Goal: Transaction & Acquisition: Book appointment/travel/reservation

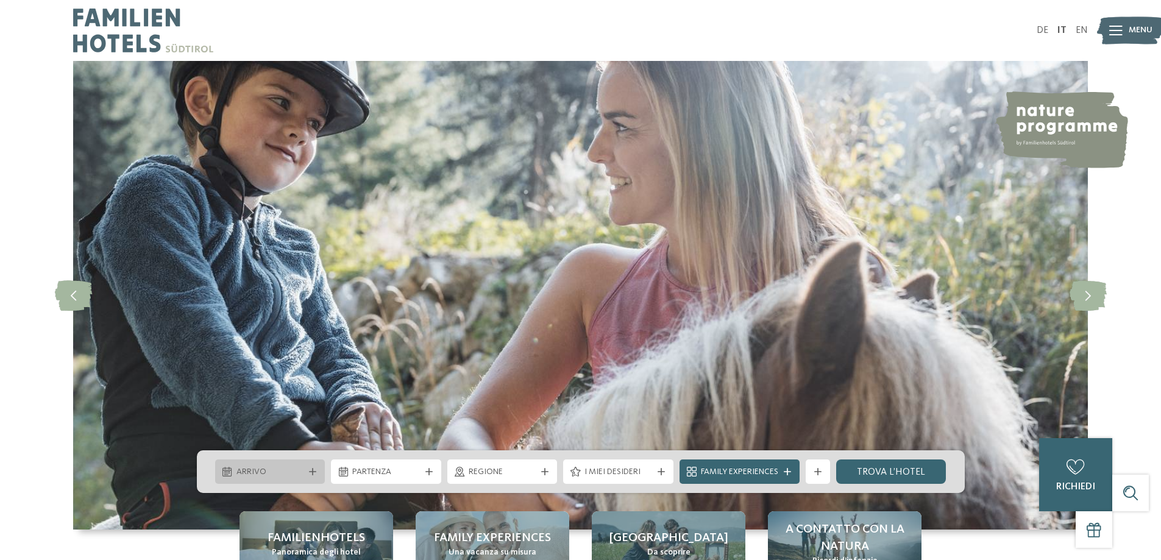
click at [292, 467] on span "Arrivo" at bounding box center [270, 472] width 68 height 12
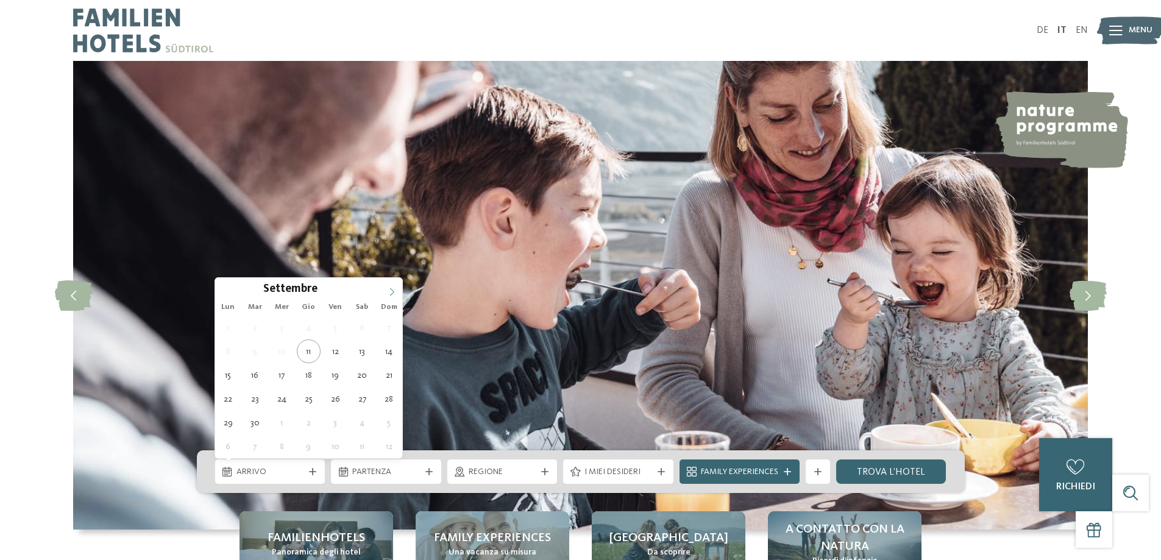
click at [392, 288] on icon at bounding box center [391, 292] width 9 height 9
type input "****"
click at [392, 288] on icon at bounding box center [391, 292] width 9 height 9
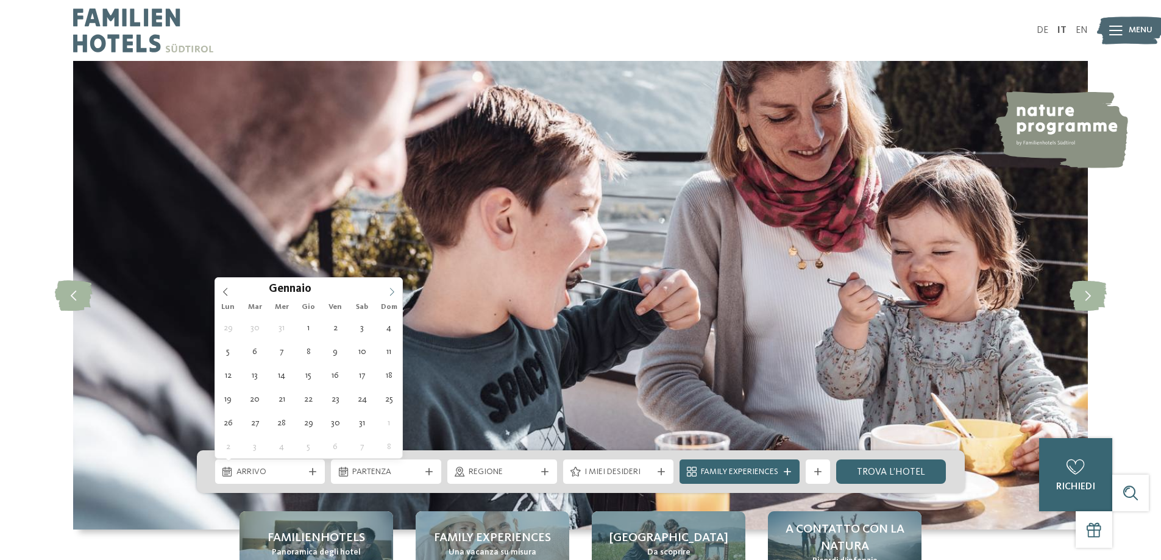
click at [392, 288] on icon at bounding box center [391, 292] width 9 height 9
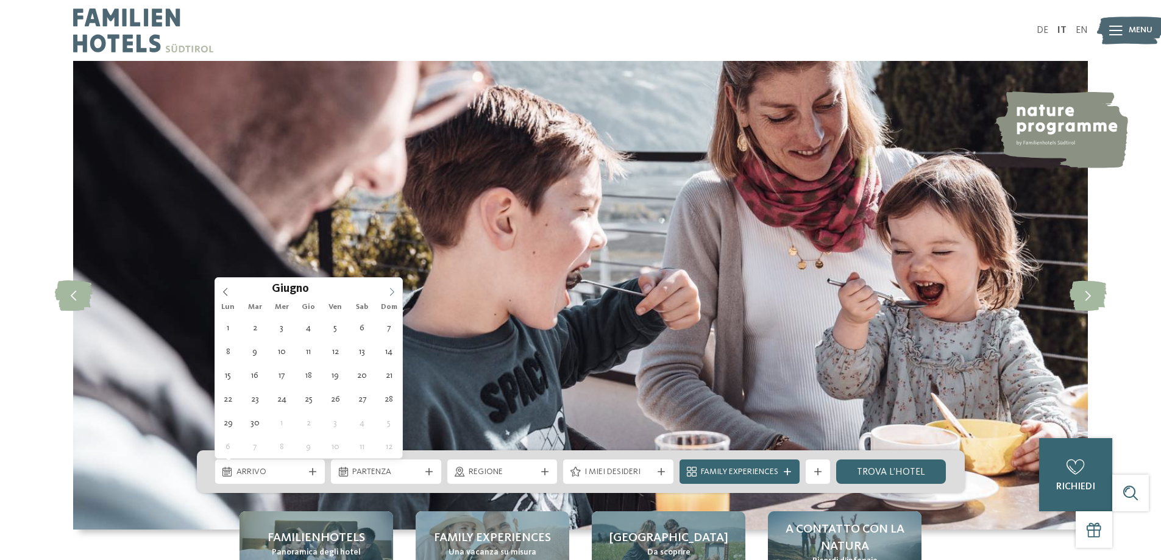
click at [392, 288] on icon at bounding box center [391, 292] width 9 height 9
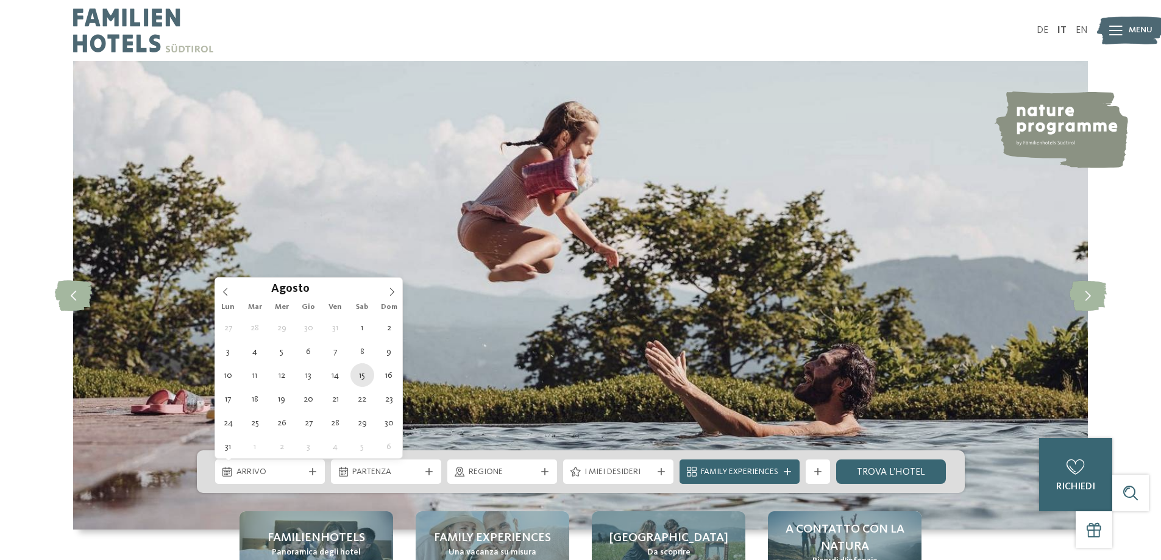
type div "15.08.2026"
type input "****"
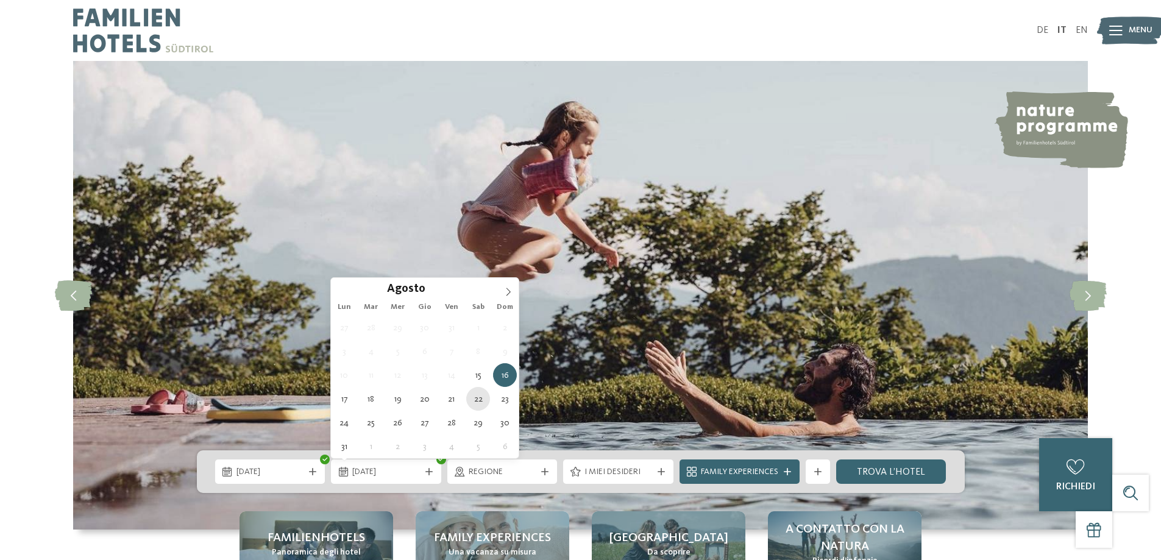
type div "22.08.2026"
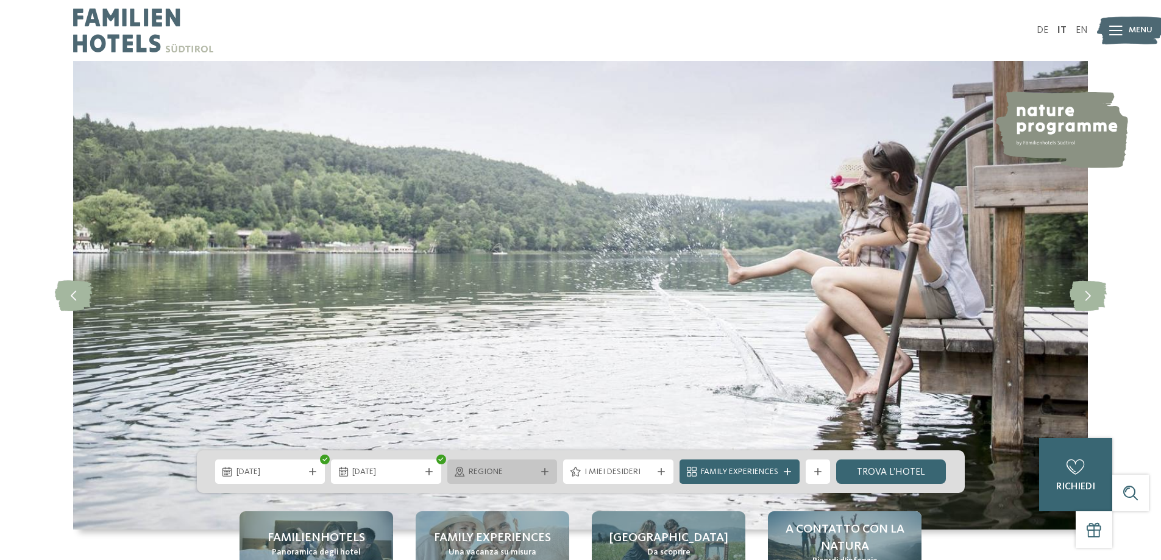
click at [501, 470] on span "Regione" at bounding box center [503, 472] width 68 height 12
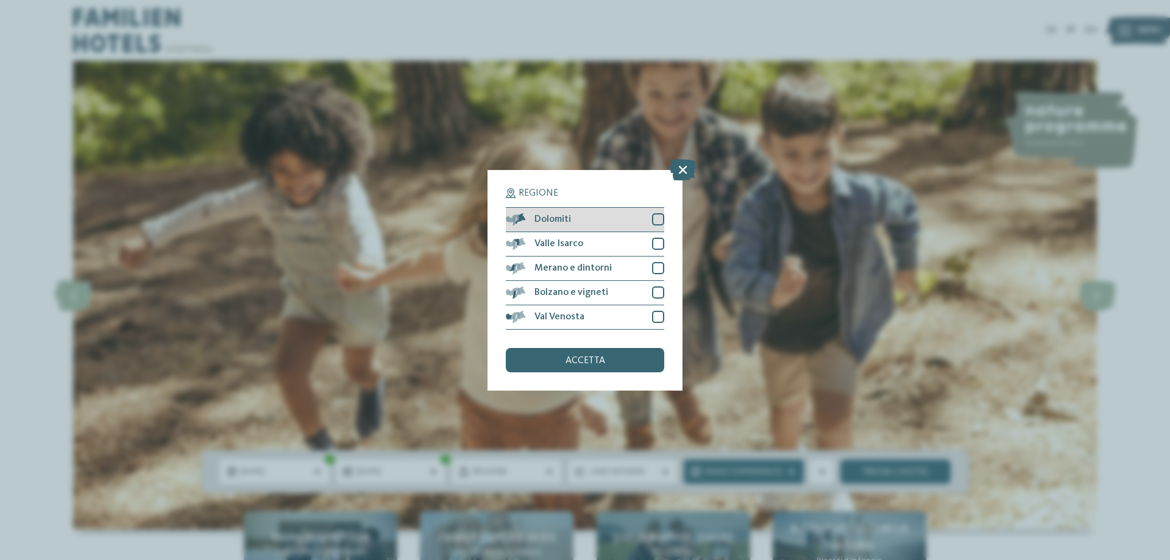
click at [657, 216] on div at bounding box center [658, 219] width 12 height 12
click at [598, 367] on div "accetta" at bounding box center [585, 360] width 158 height 24
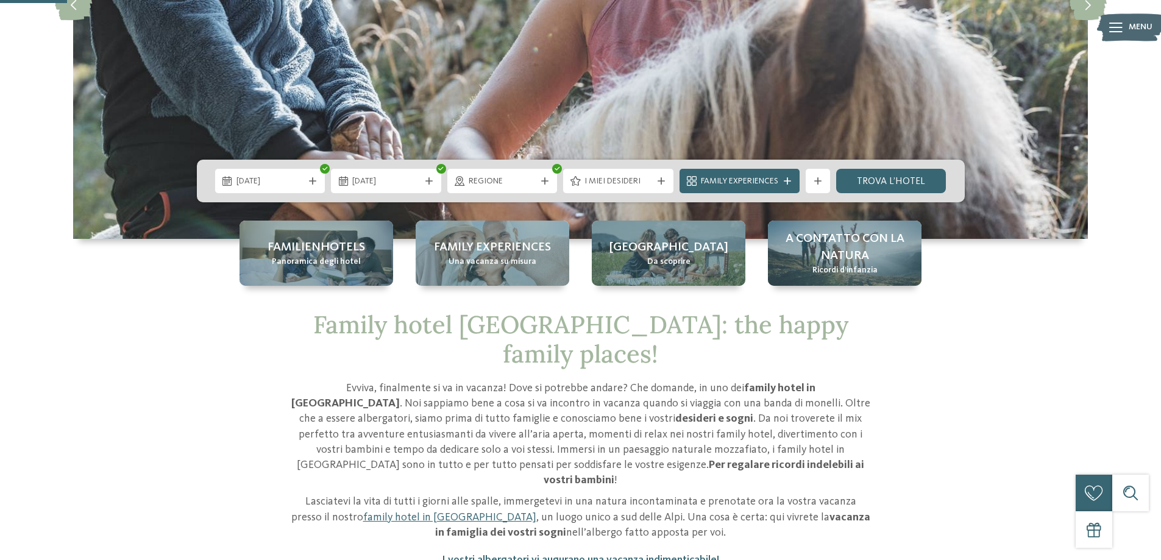
scroll to position [305, 0]
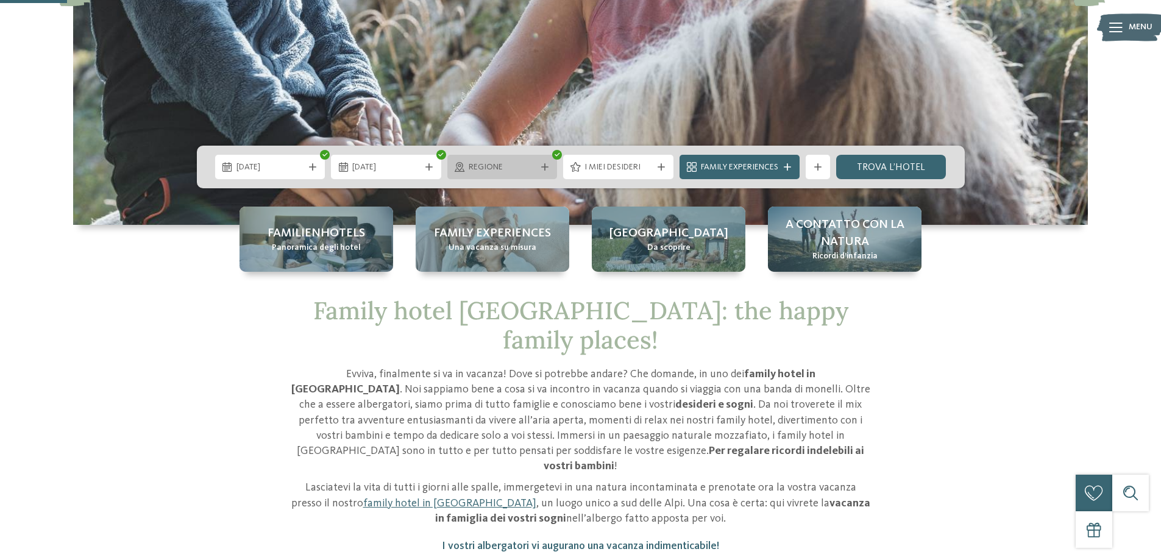
click at [481, 170] on span "Regione" at bounding box center [503, 167] width 68 height 12
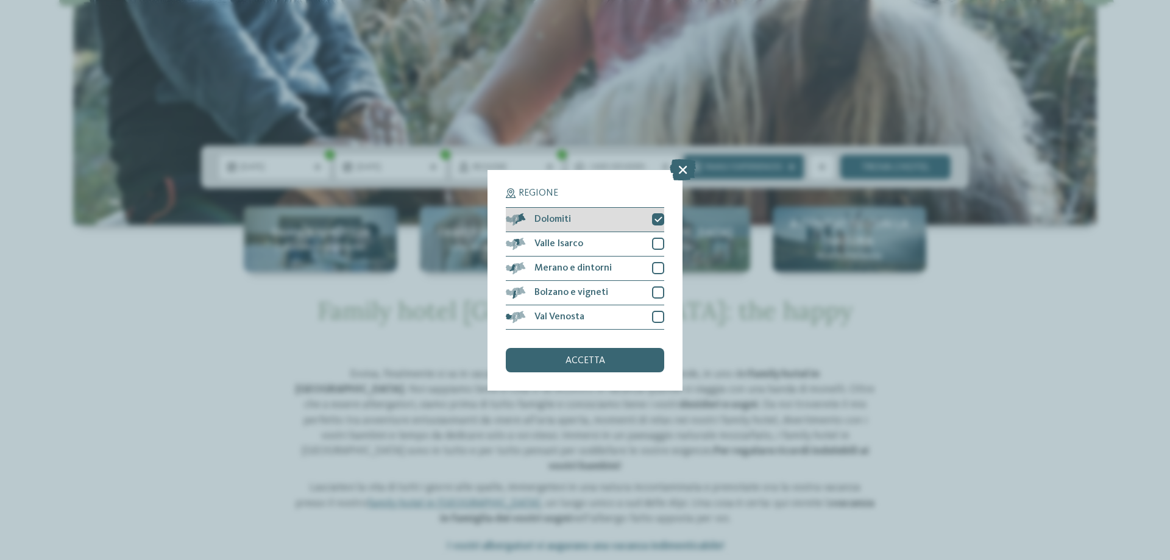
click at [642, 223] on div "Dolomiti" at bounding box center [585, 220] width 158 height 24
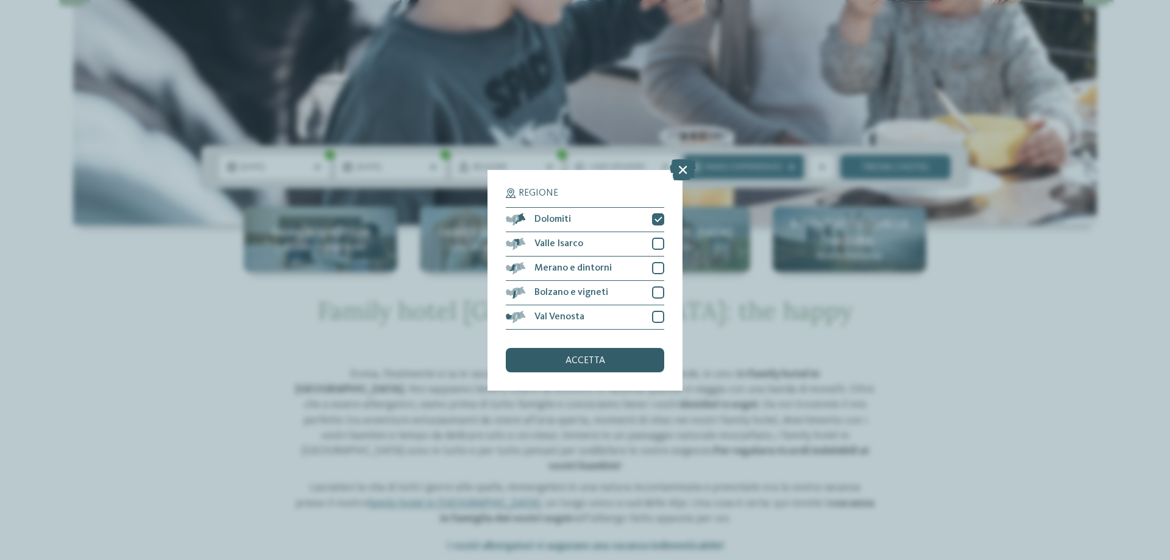
click at [572, 363] on span "accetta" at bounding box center [585, 361] width 40 height 10
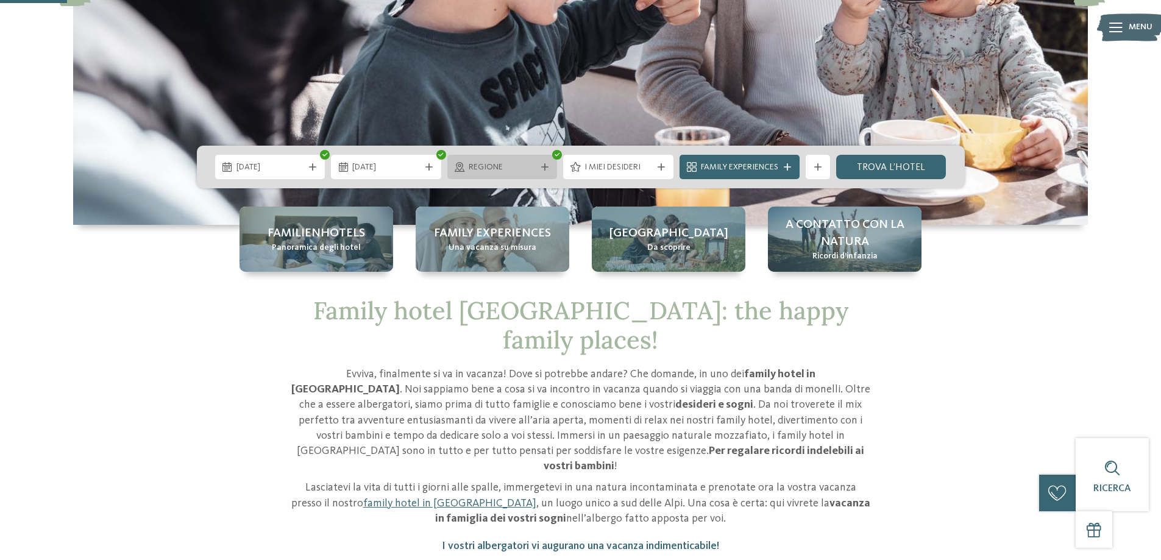
click at [497, 170] on span "Regione" at bounding box center [503, 167] width 68 height 12
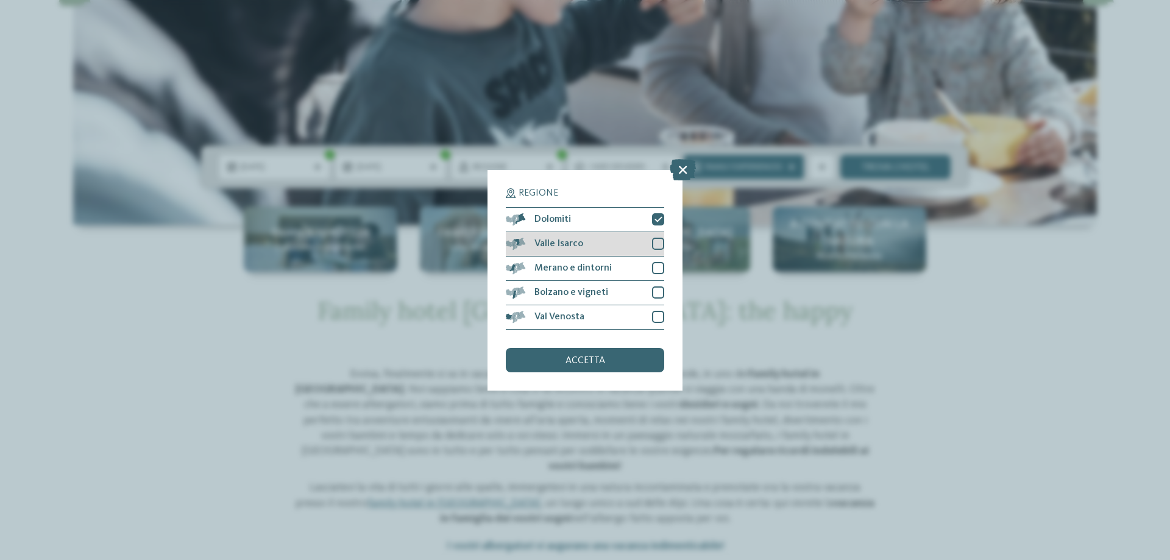
click at [645, 251] on div "Valle Isarco" at bounding box center [585, 244] width 158 height 24
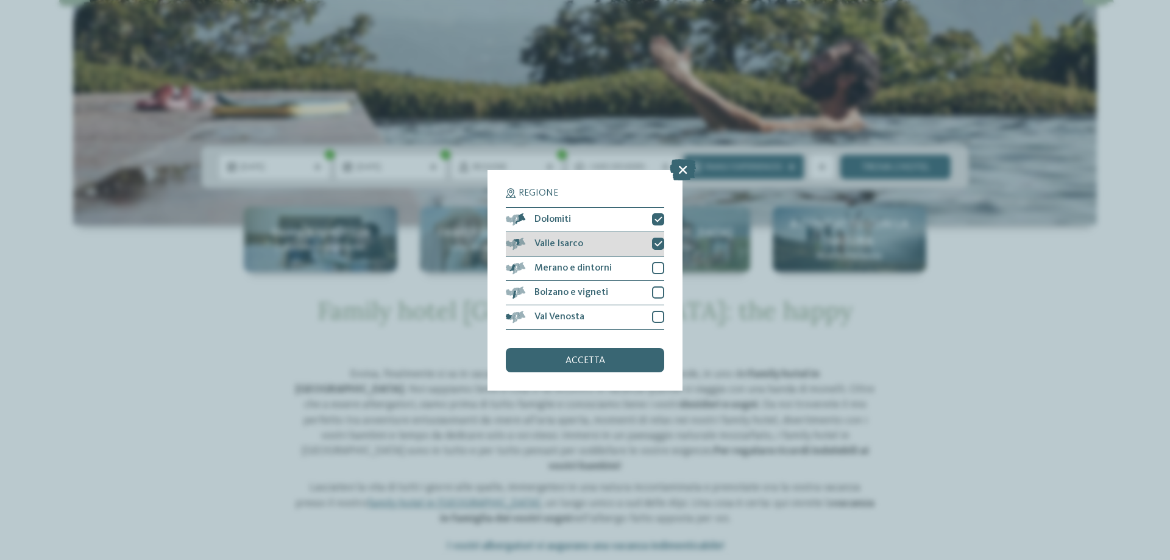
click at [645, 251] on div "Valle Isarco" at bounding box center [585, 244] width 158 height 24
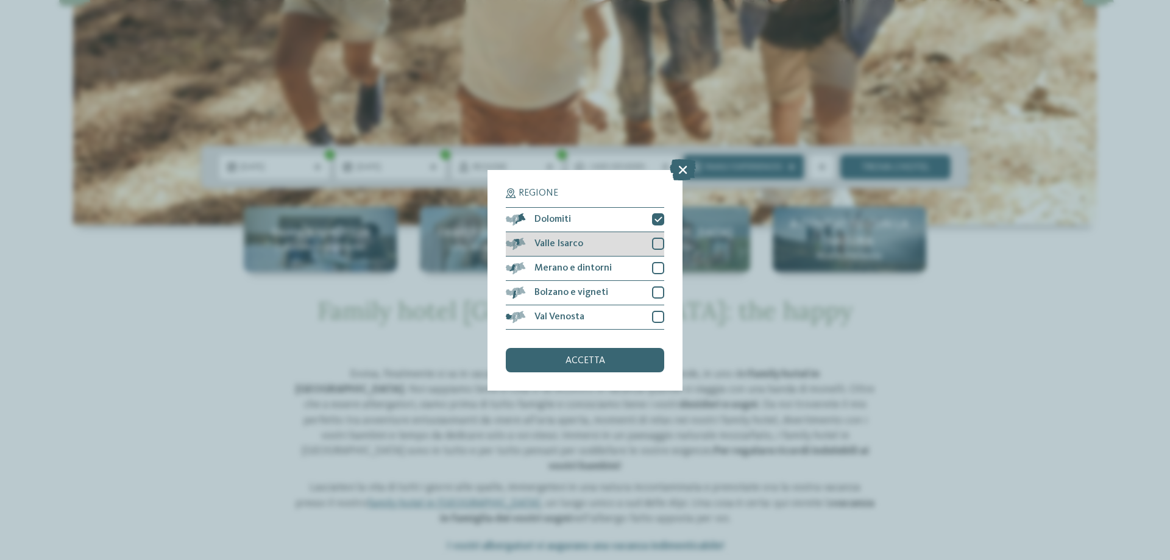
click at [584, 238] on div "Valle Isarco" at bounding box center [585, 244] width 158 height 24
click at [607, 363] on div "accetta" at bounding box center [585, 360] width 158 height 24
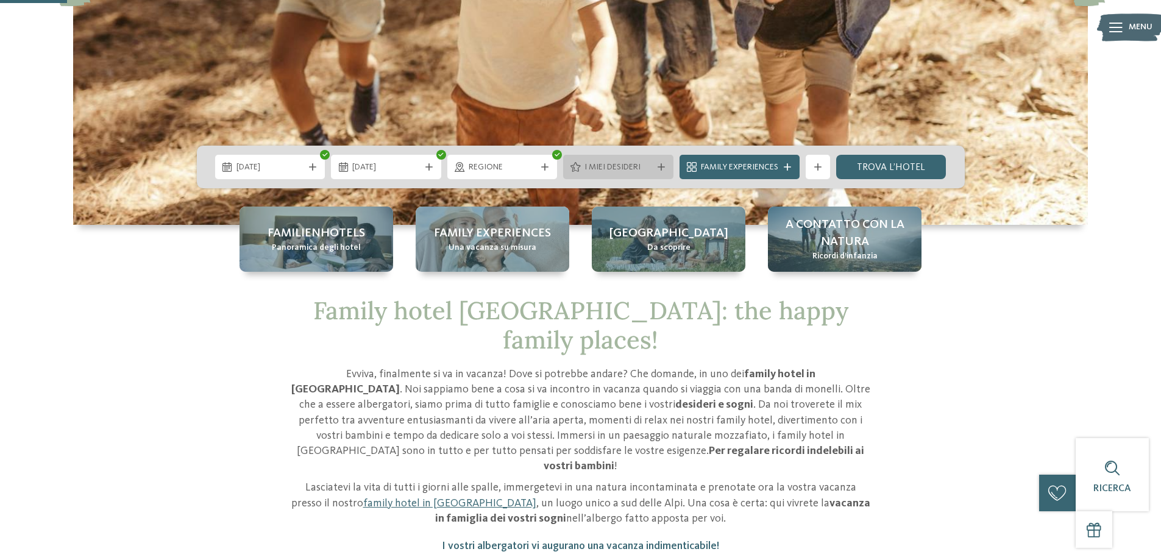
click at [611, 173] on span "I miei desideri" at bounding box center [618, 167] width 68 height 12
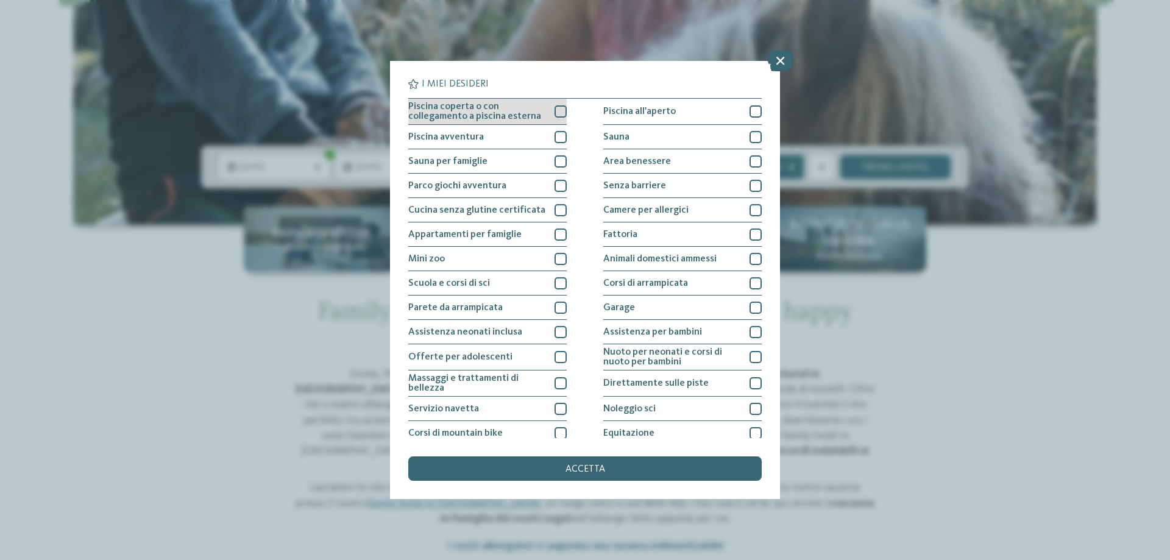
click at [554, 111] on div at bounding box center [560, 111] width 12 height 12
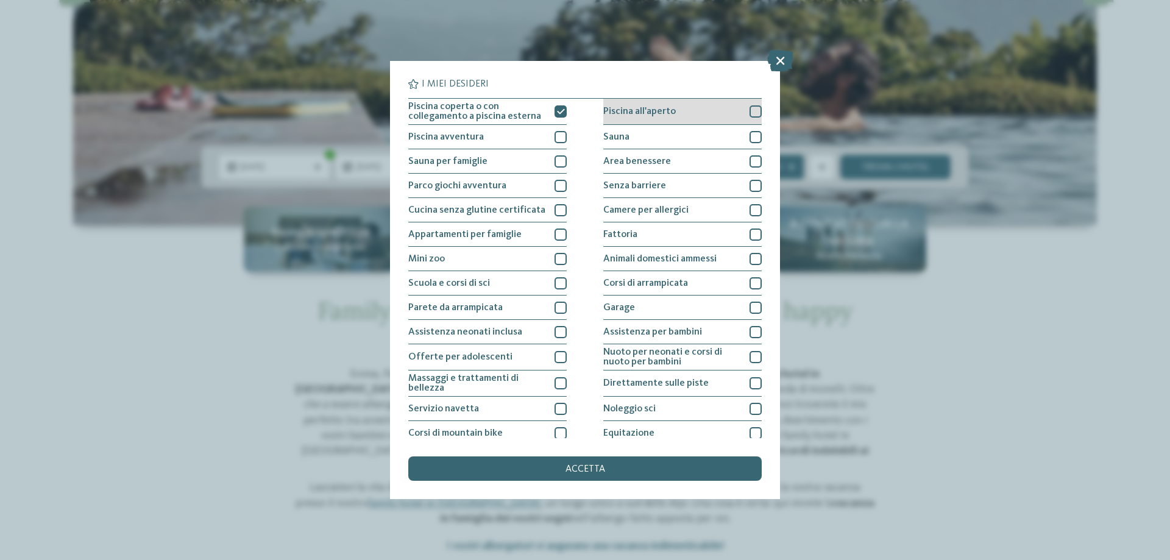
click at [749, 115] on div at bounding box center [755, 111] width 12 height 12
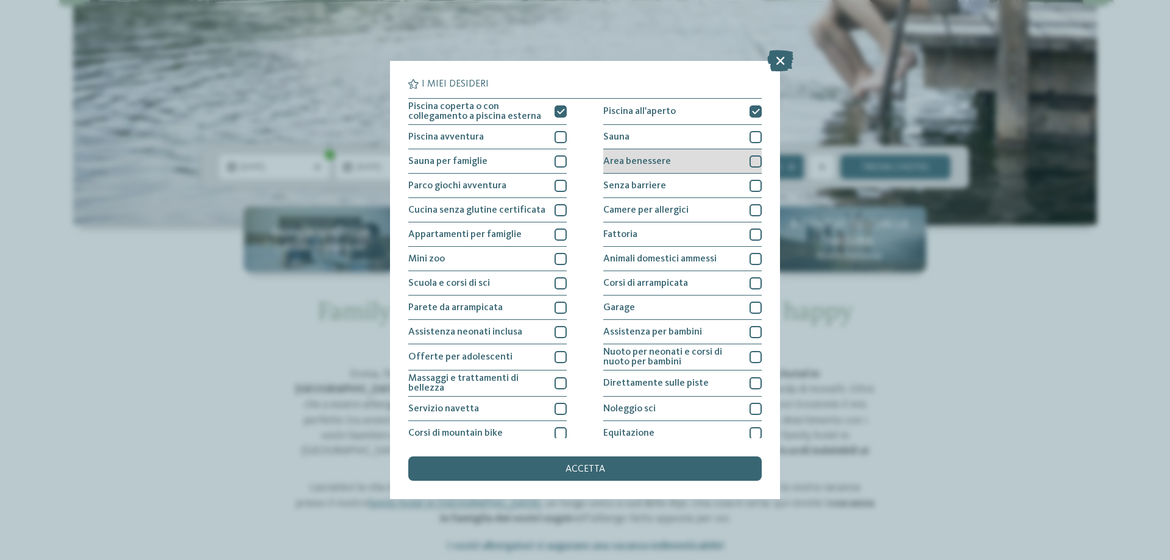
click at [751, 157] on div at bounding box center [755, 161] width 12 height 12
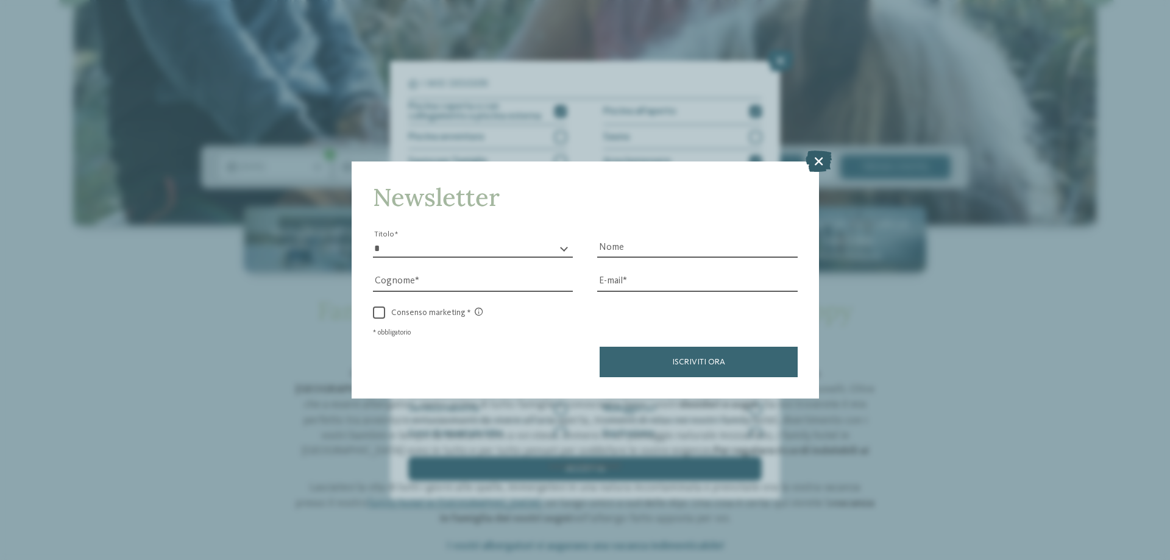
click at [823, 161] on icon at bounding box center [818, 160] width 26 height 21
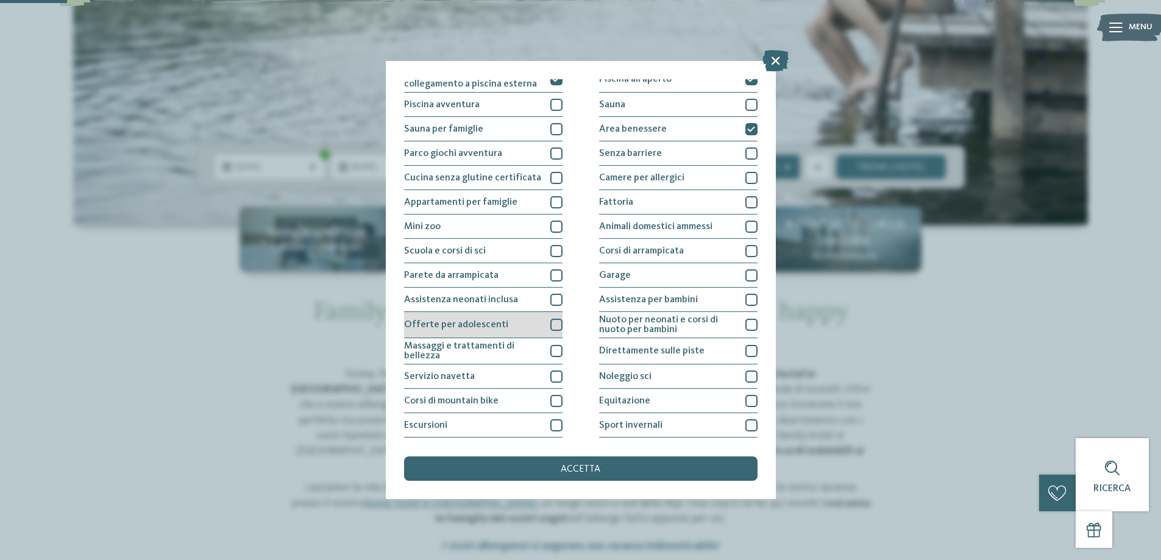
scroll to position [80, 0]
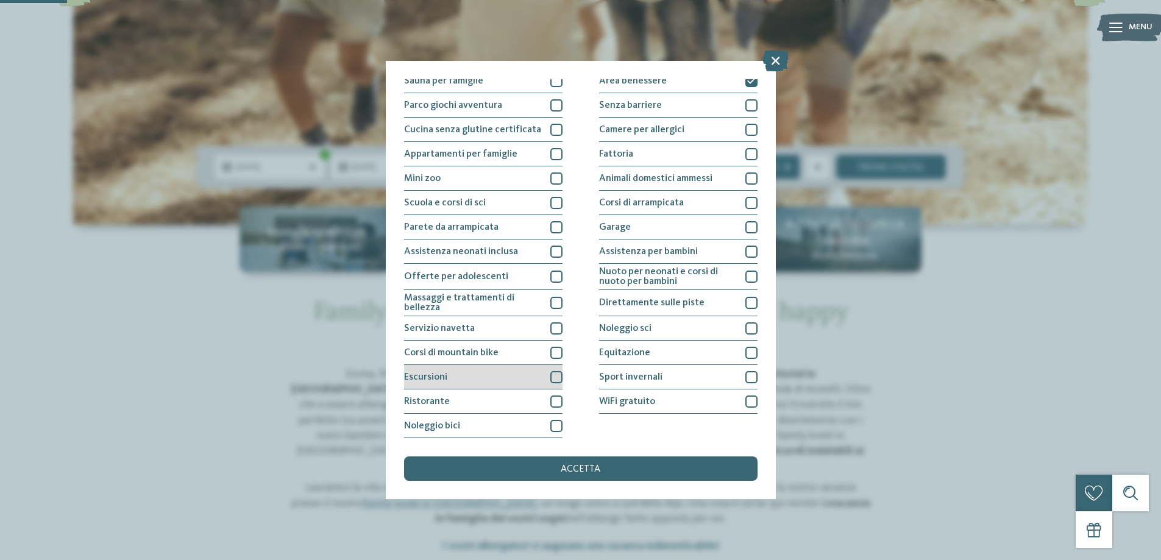
click at [551, 377] on div at bounding box center [556, 377] width 12 height 12
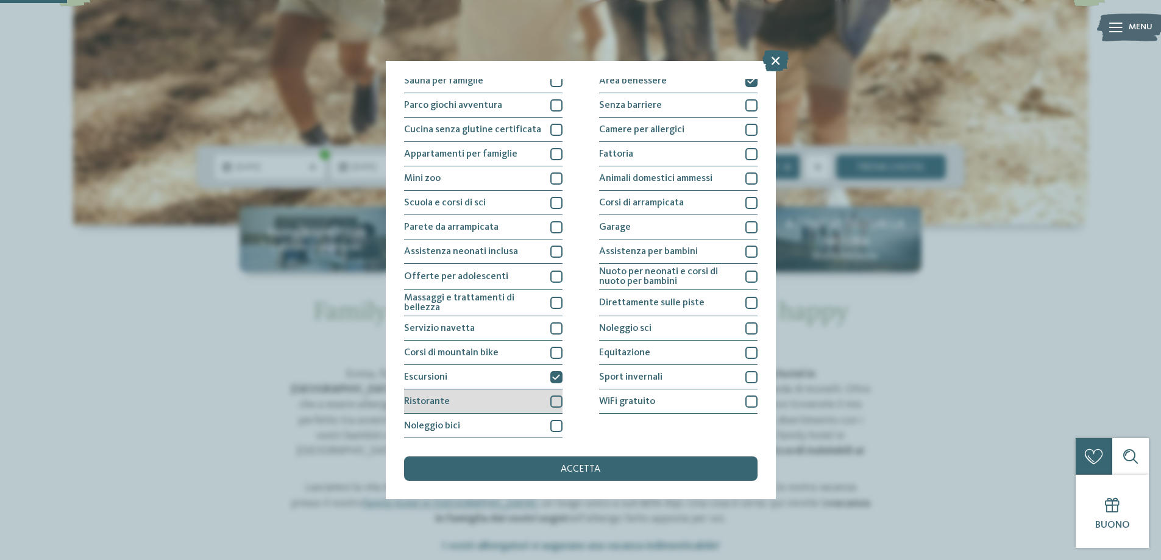
click at [556, 403] on div at bounding box center [556, 401] width 12 height 12
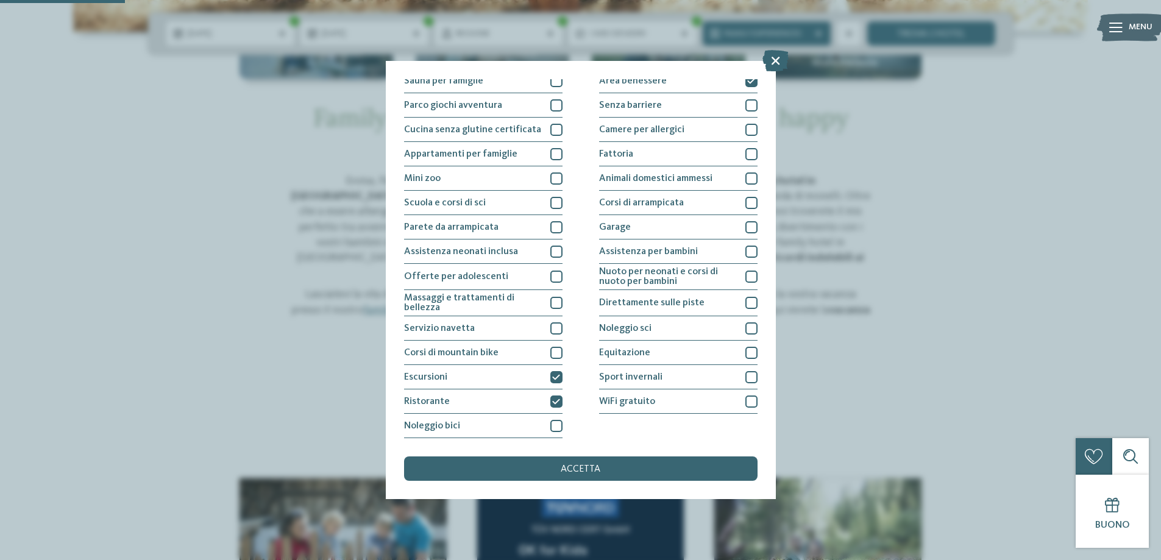
scroll to position [609, 0]
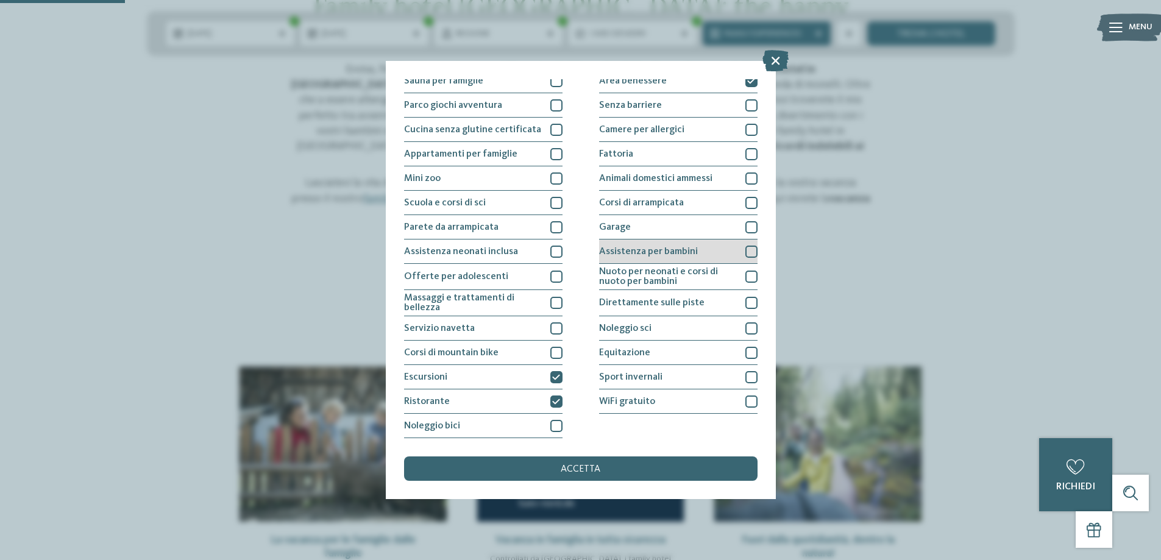
click at [750, 253] on div at bounding box center [751, 252] width 12 height 12
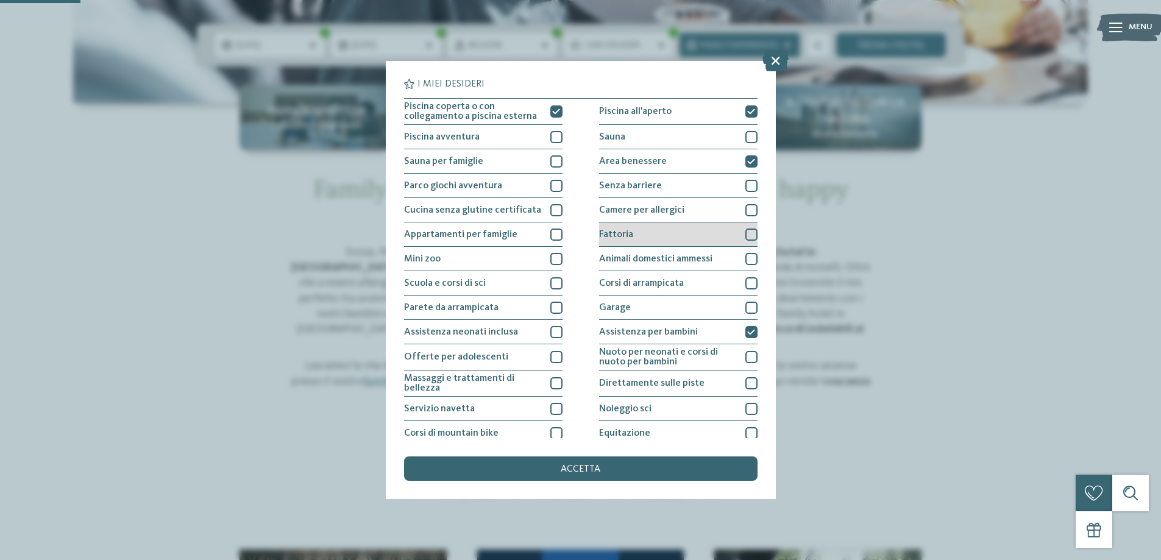
scroll to position [244, 0]
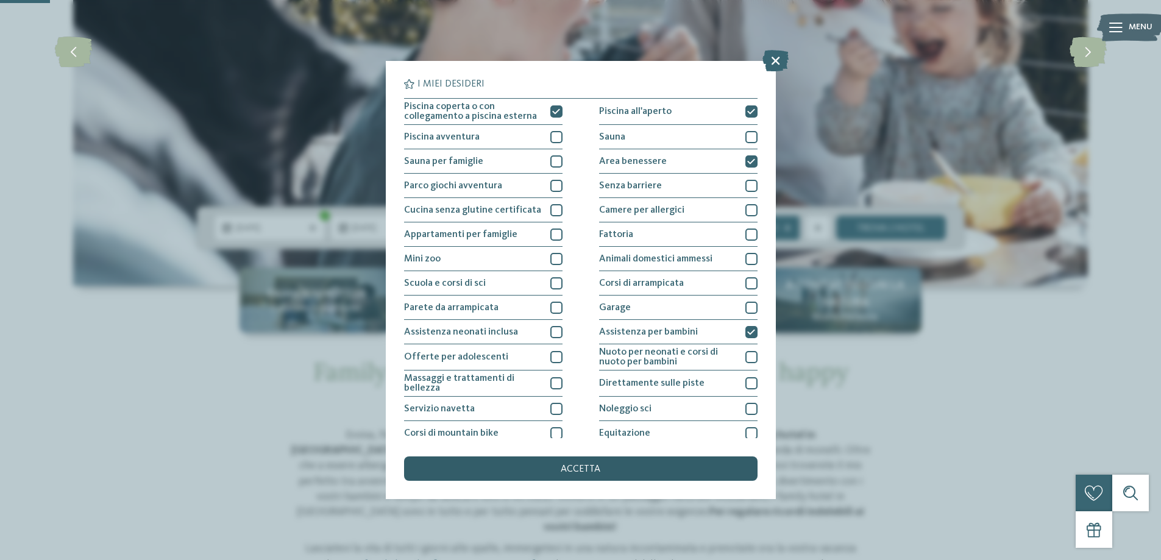
click at [590, 465] on span "accetta" at bounding box center [581, 469] width 40 height 10
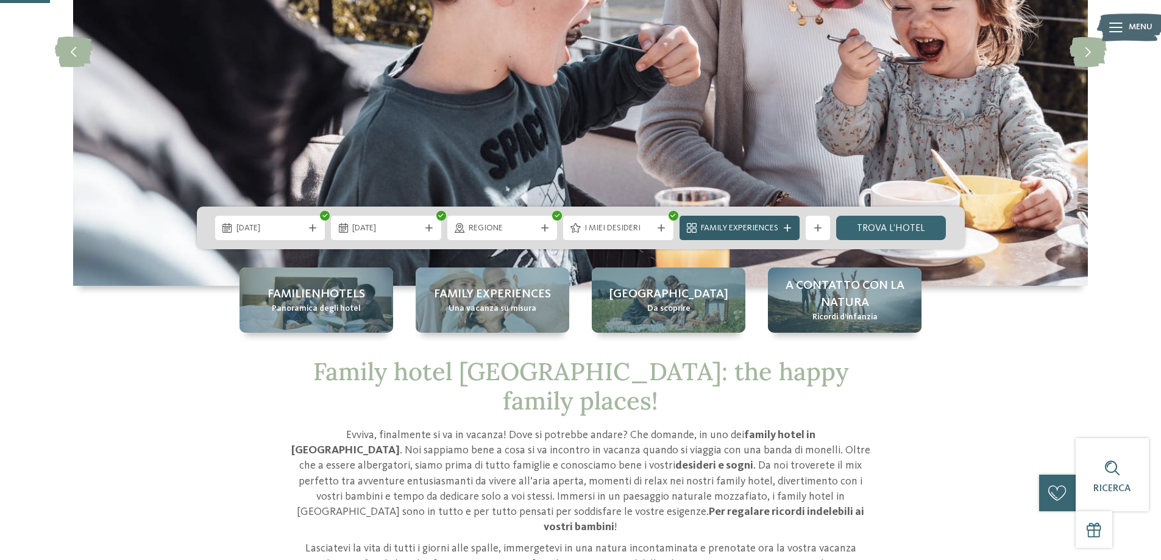
click at [718, 230] on span "Family Experiences" at bounding box center [739, 228] width 77 height 12
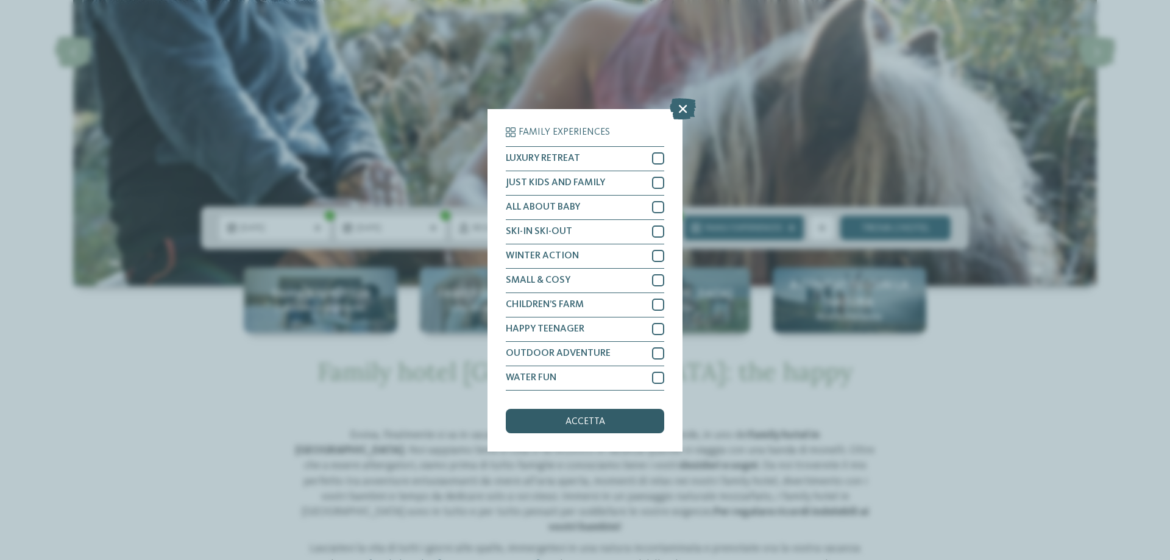
click at [576, 422] on span "accetta" at bounding box center [585, 422] width 40 height 10
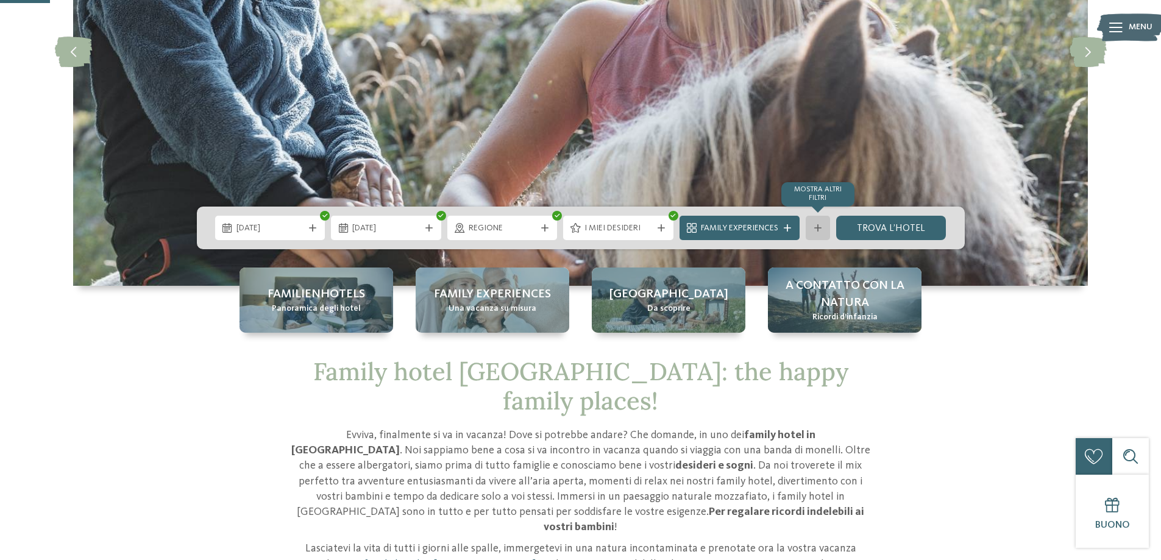
click at [822, 228] on div at bounding box center [818, 227] width 12 height 7
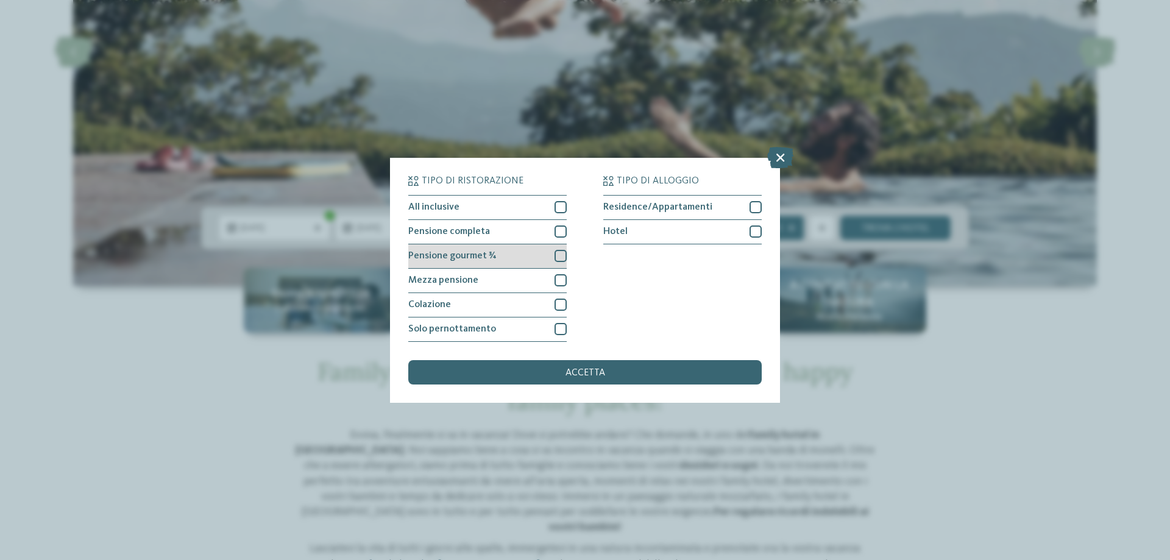
click at [557, 255] on div at bounding box center [560, 256] width 12 height 12
click at [561, 277] on div at bounding box center [560, 280] width 12 height 12
click at [751, 233] on div at bounding box center [755, 231] width 12 height 12
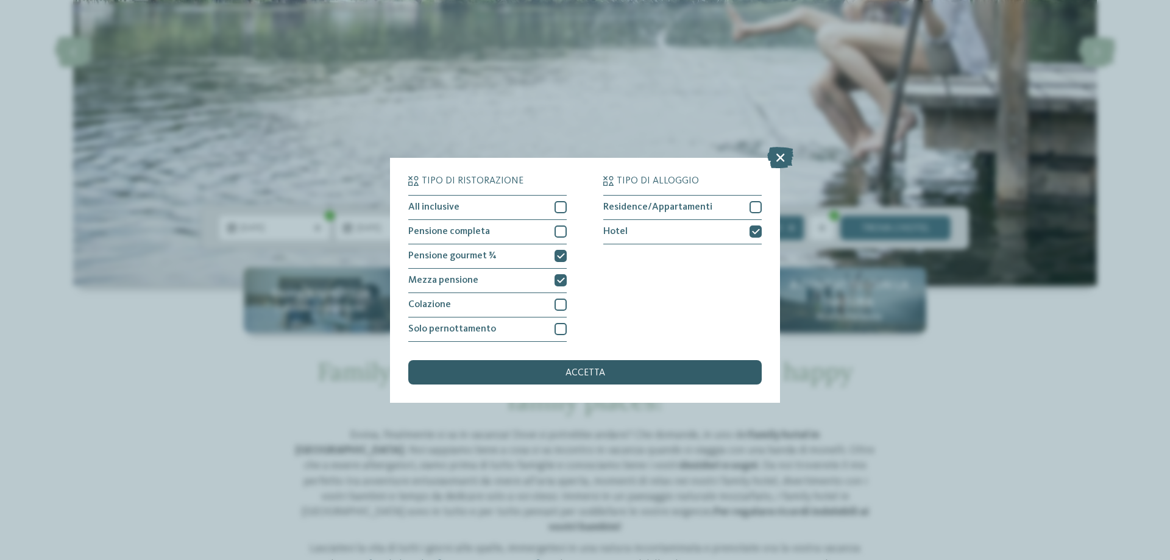
click at [612, 369] on div "accetta" at bounding box center [584, 372] width 353 height 24
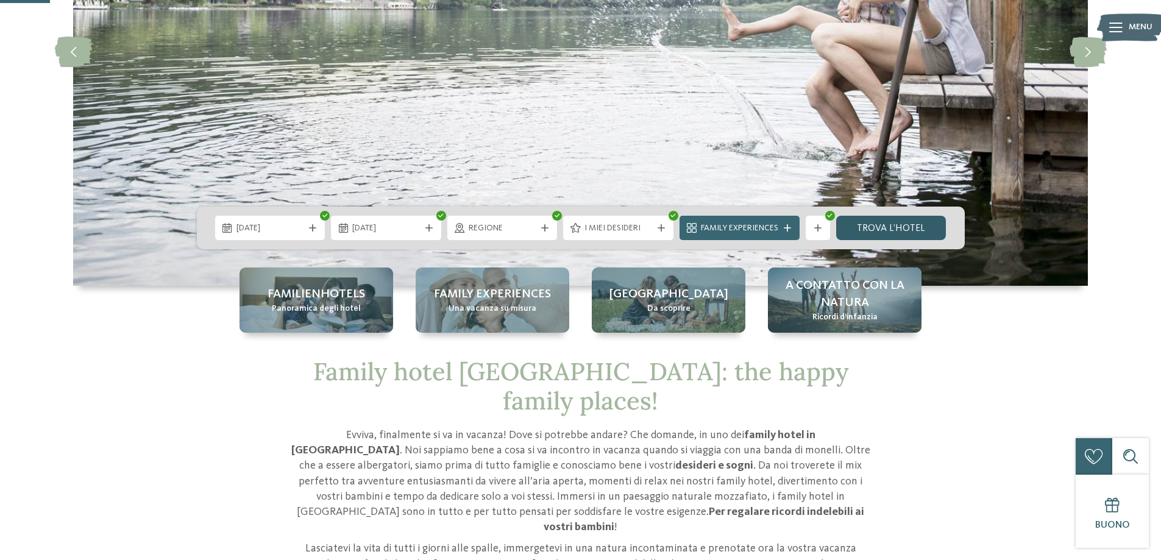
click at [872, 227] on link "trova l’hotel" at bounding box center [891, 228] width 110 height 24
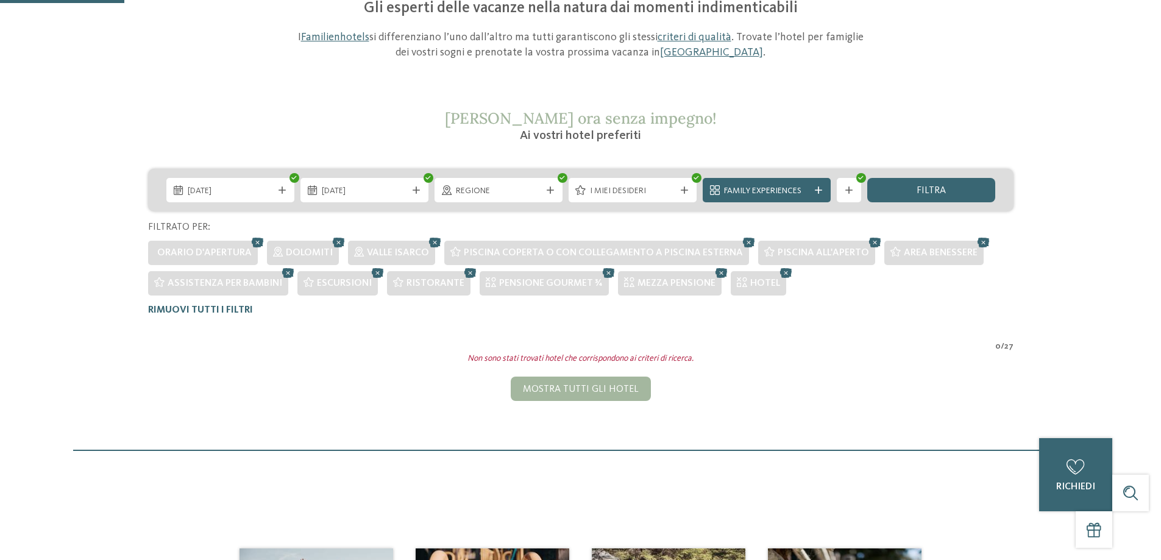
scroll to position [65, 0]
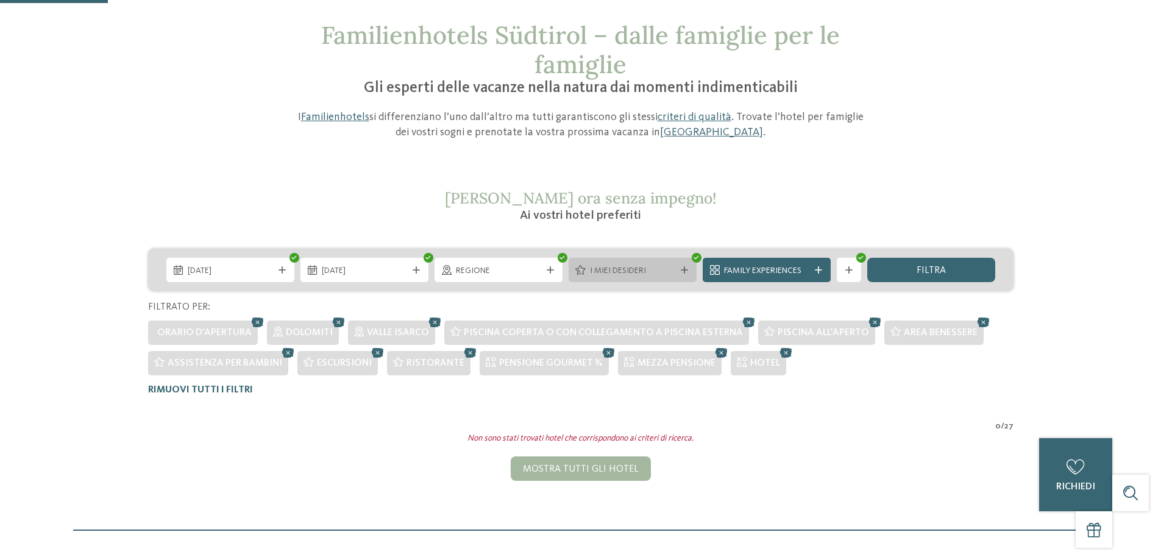
click at [638, 269] on span "I miei desideri" at bounding box center [632, 271] width 85 height 12
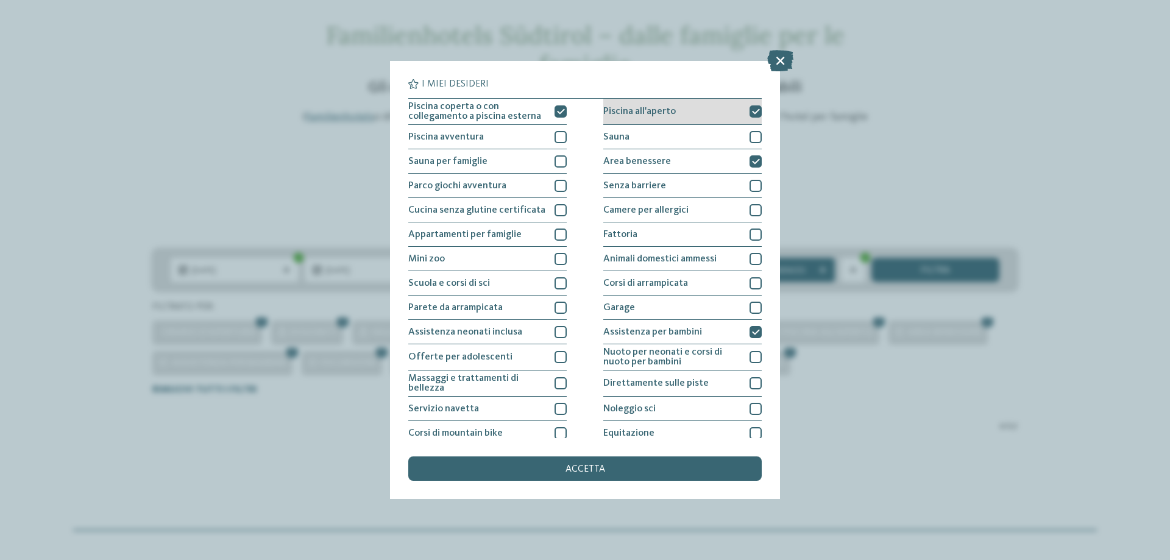
click at [752, 109] on icon at bounding box center [756, 111] width 8 height 7
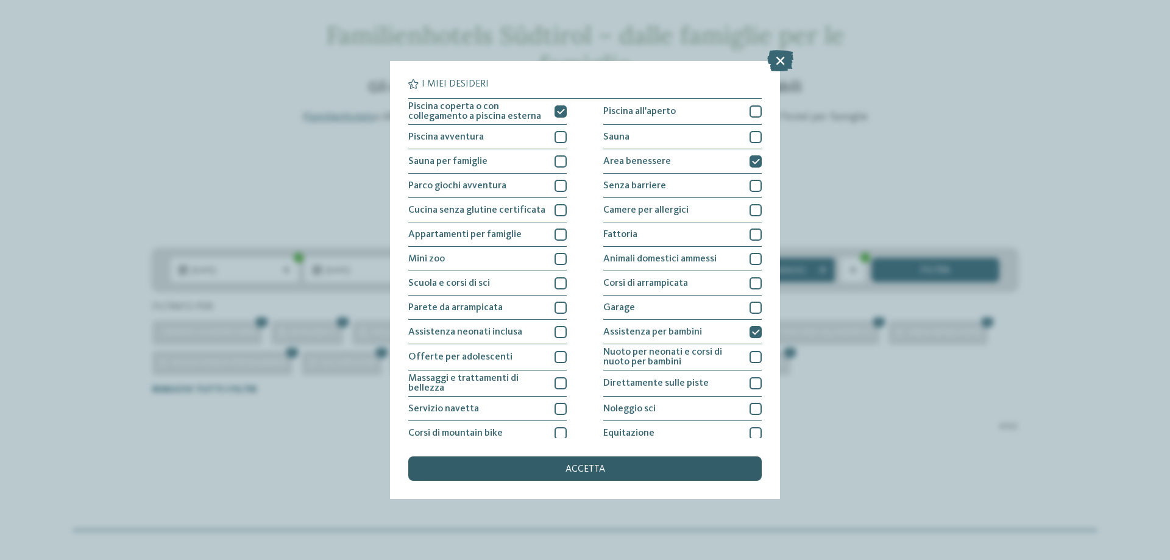
click at [617, 469] on div "accetta" at bounding box center [584, 468] width 353 height 24
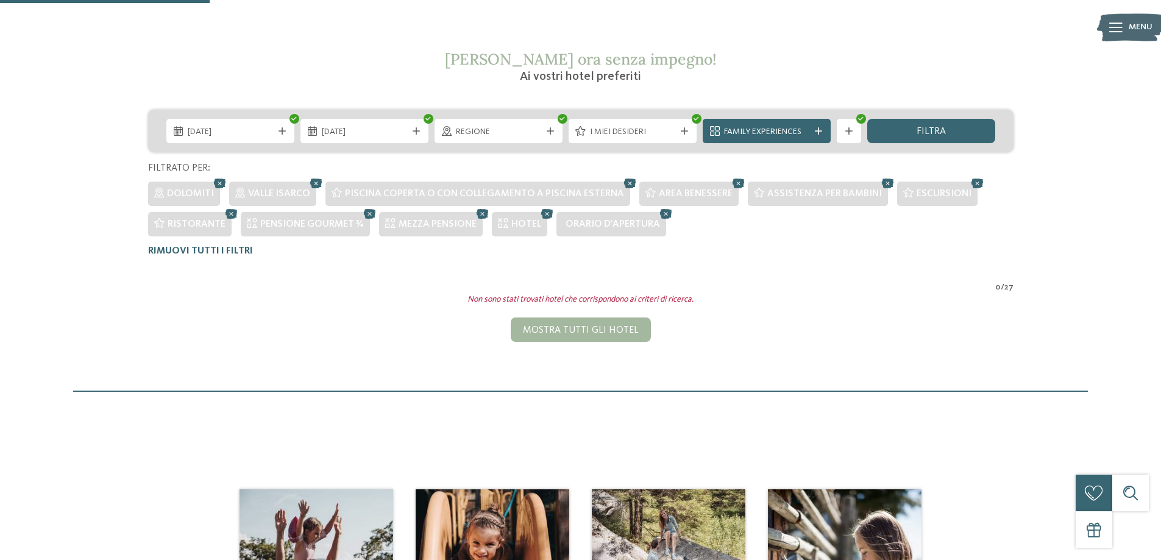
scroll to position [126, 0]
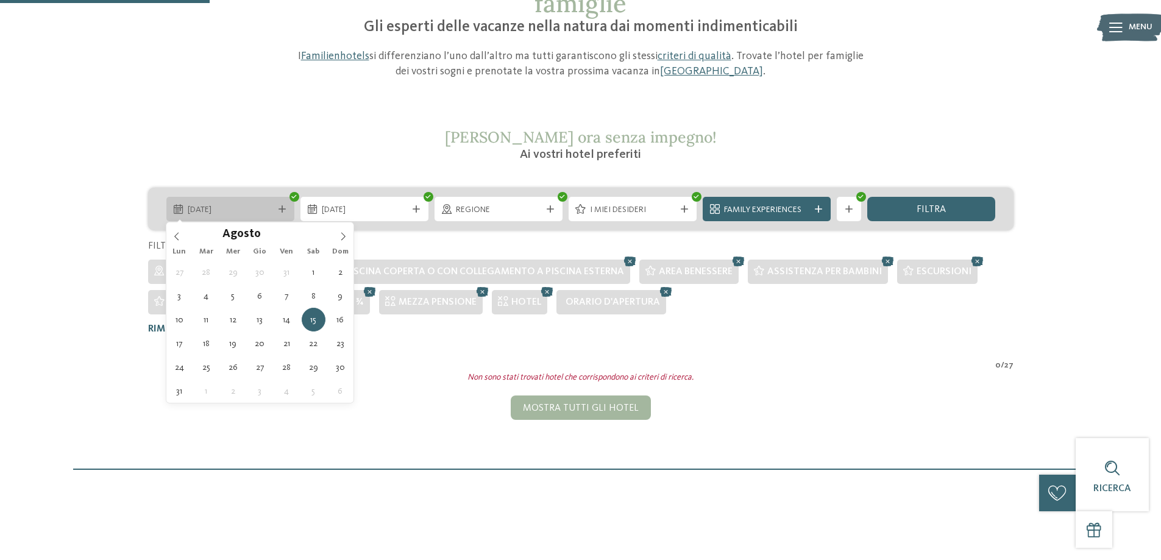
click at [231, 216] on span "15.08.2026" at bounding box center [230, 210] width 85 height 12
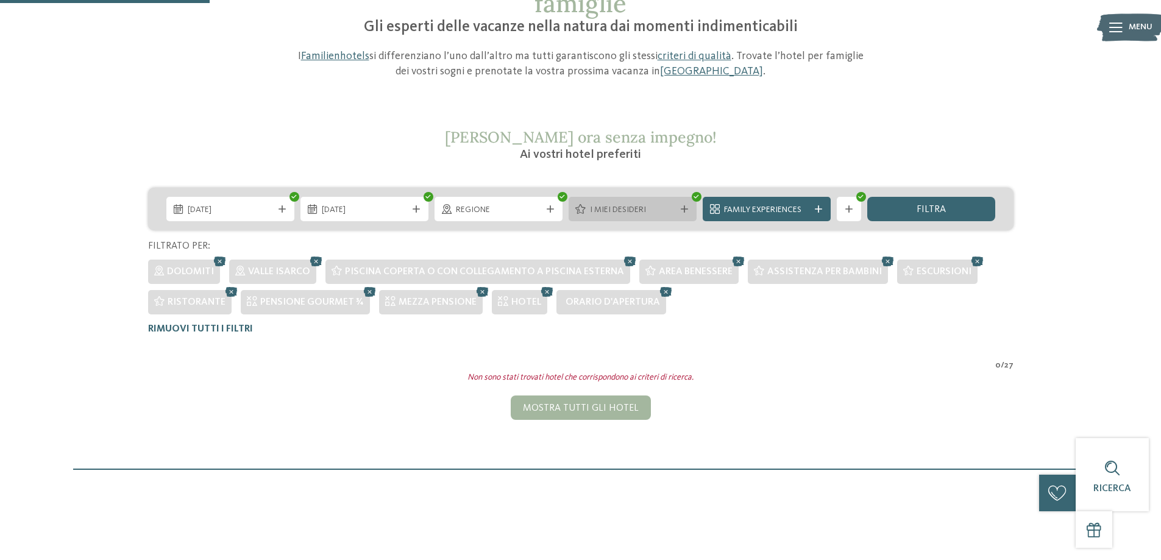
click at [603, 210] on span "I miei desideri" at bounding box center [632, 210] width 85 height 12
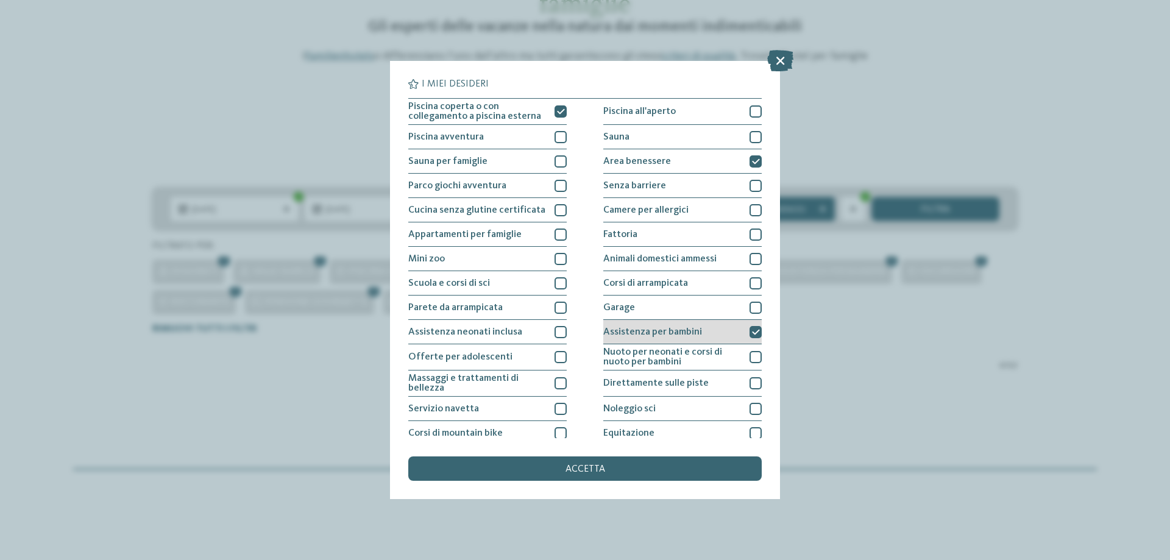
click at [673, 331] on span "Assistenza per bambini" at bounding box center [652, 332] width 99 height 10
click at [607, 465] on div "accetta" at bounding box center [584, 468] width 353 height 24
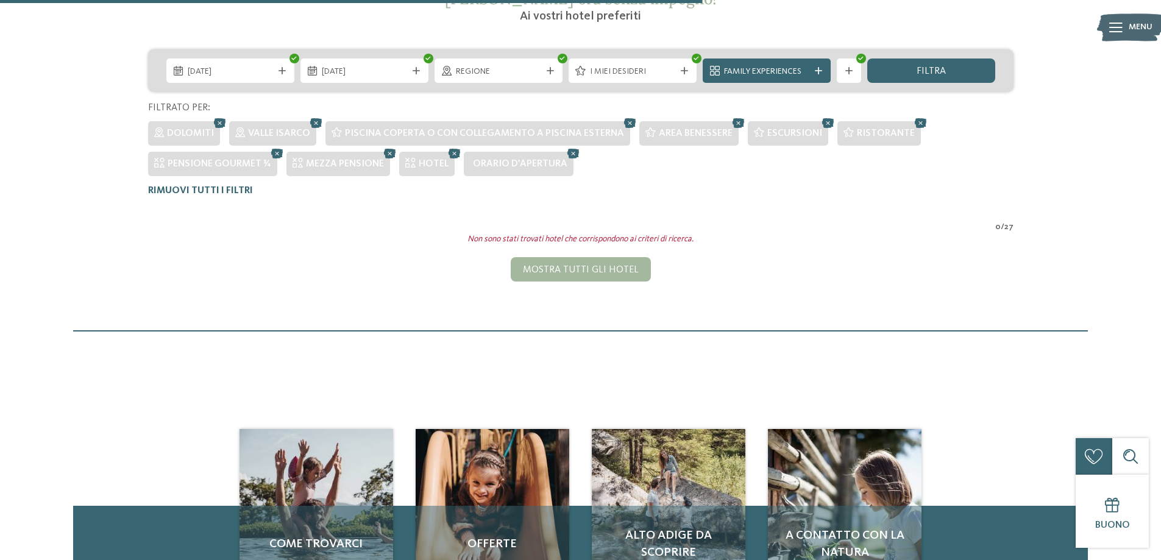
scroll to position [186, 0]
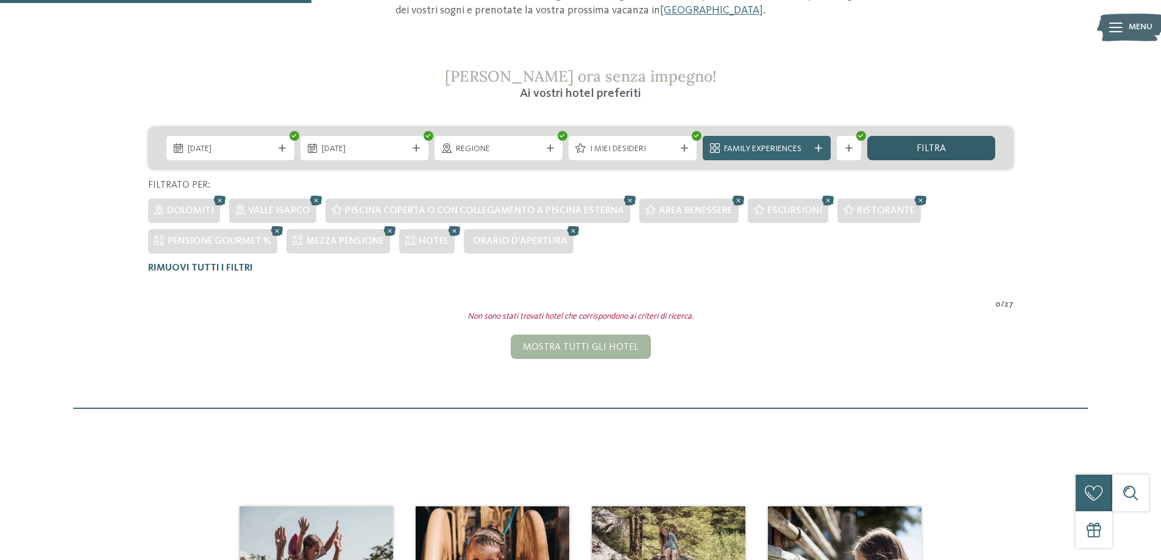
click at [915, 149] on div "filtra" at bounding box center [931, 148] width 128 height 24
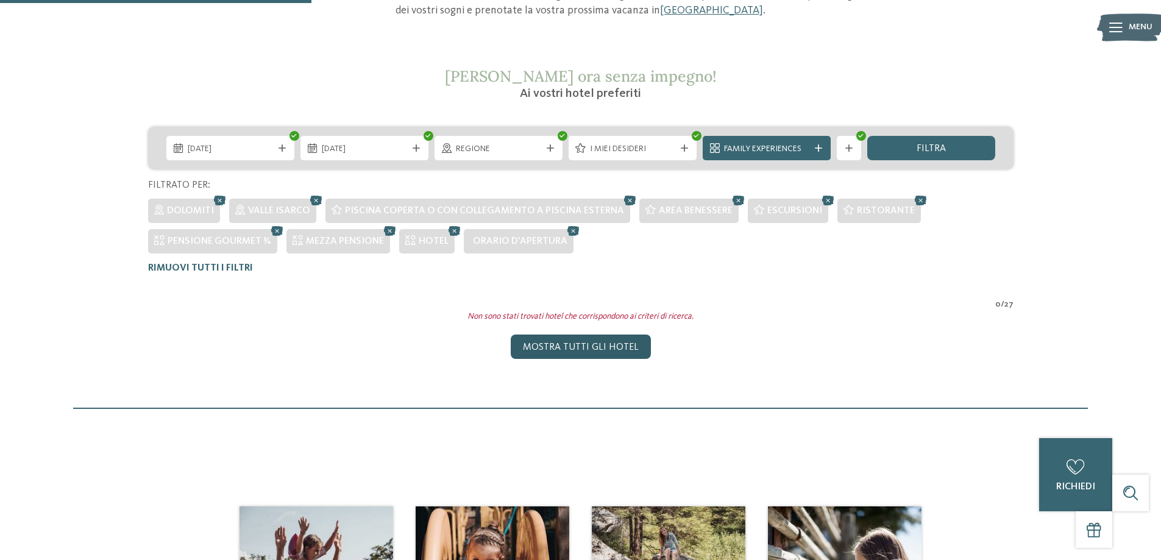
click at [550, 348] on div "Mostra tutti gli hotel" at bounding box center [581, 346] width 140 height 24
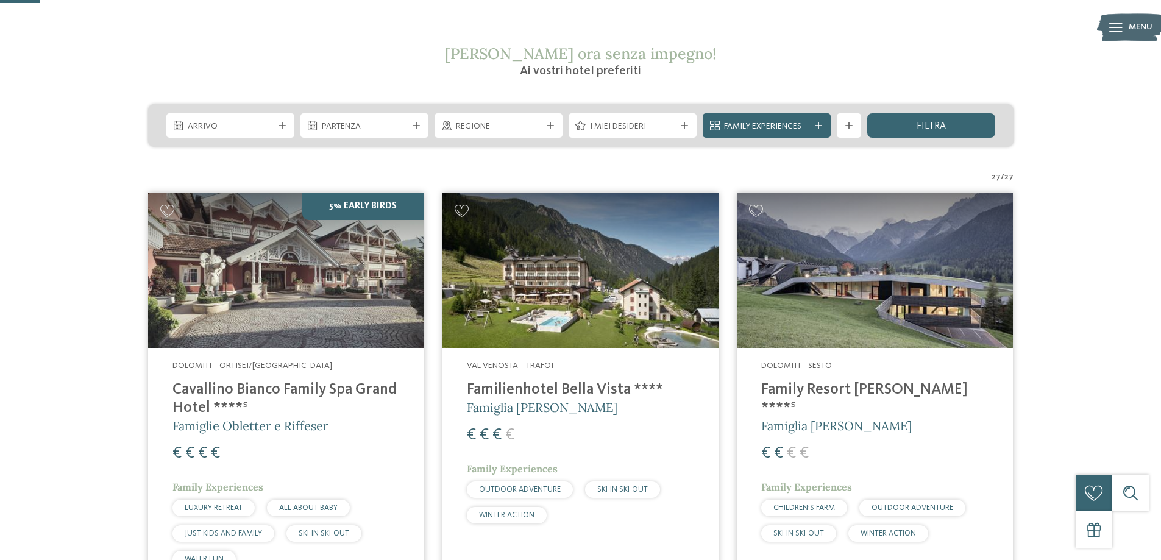
scroll to position [143, 0]
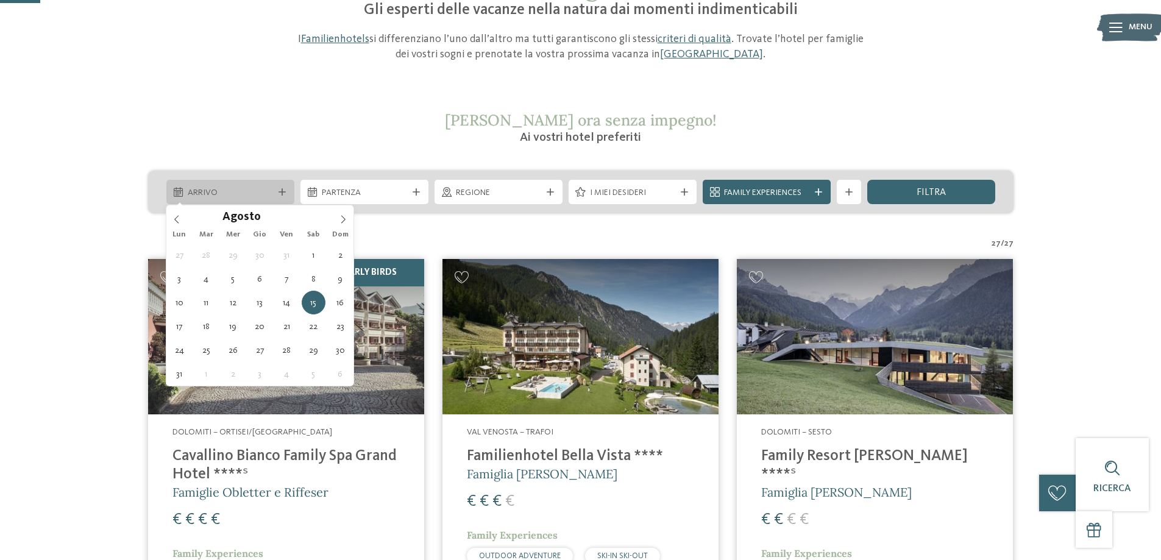
click at [223, 199] on span "Arrivo" at bounding box center [230, 193] width 85 height 12
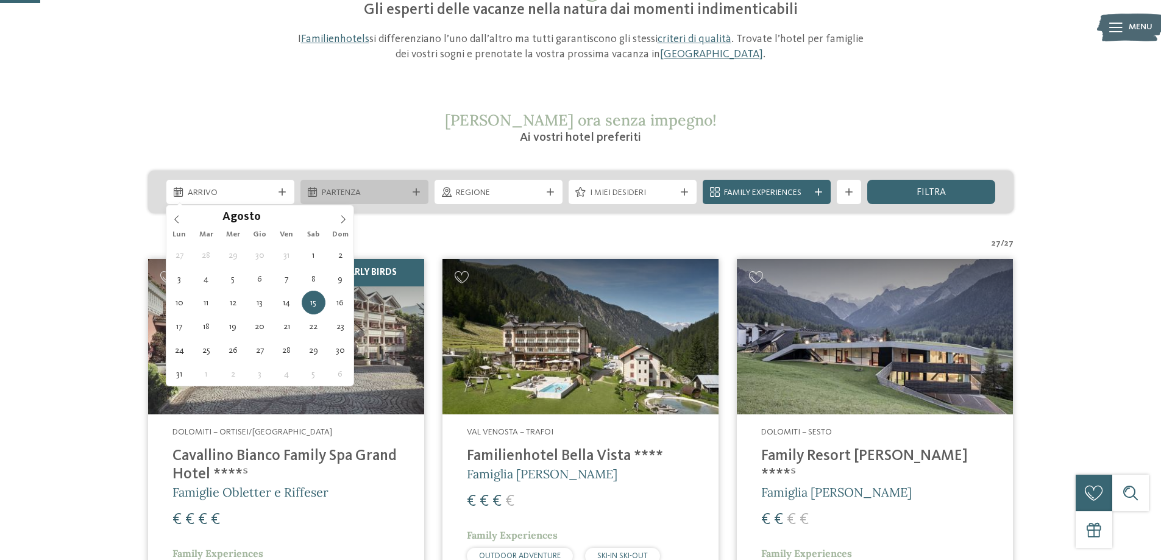
click at [345, 197] on span "Partenza" at bounding box center [364, 193] width 85 height 12
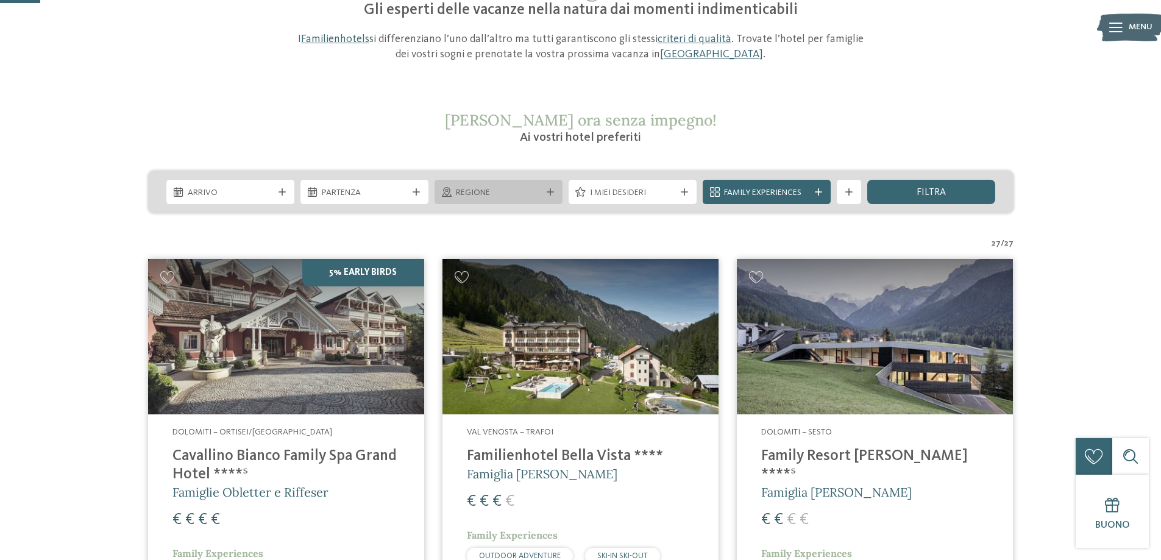
click at [475, 182] on div "Regione" at bounding box center [498, 192] width 128 height 24
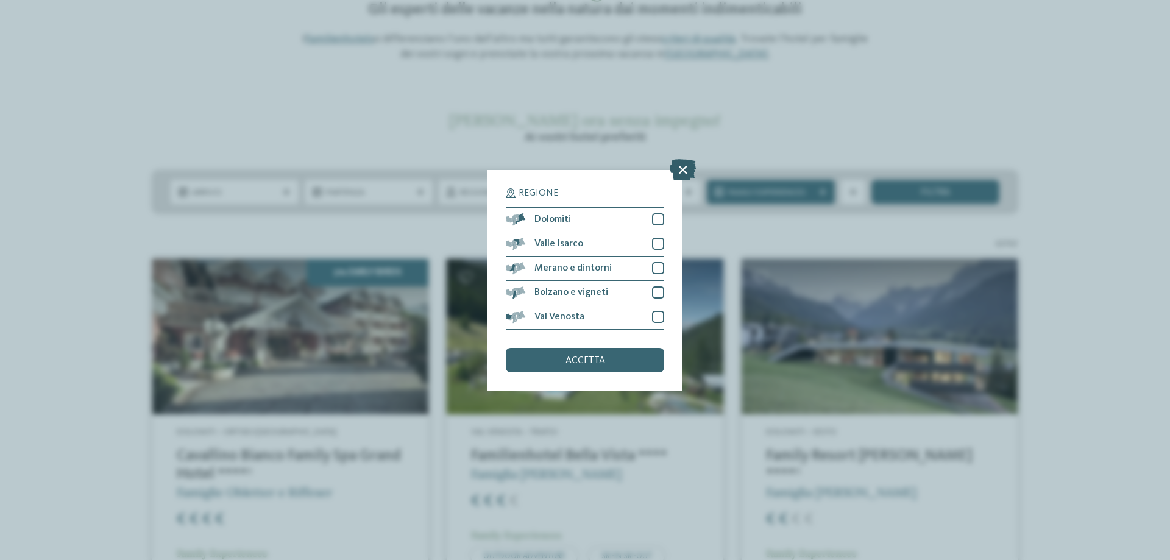
click at [687, 170] on icon at bounding box center [683, 168] width 26 height 21
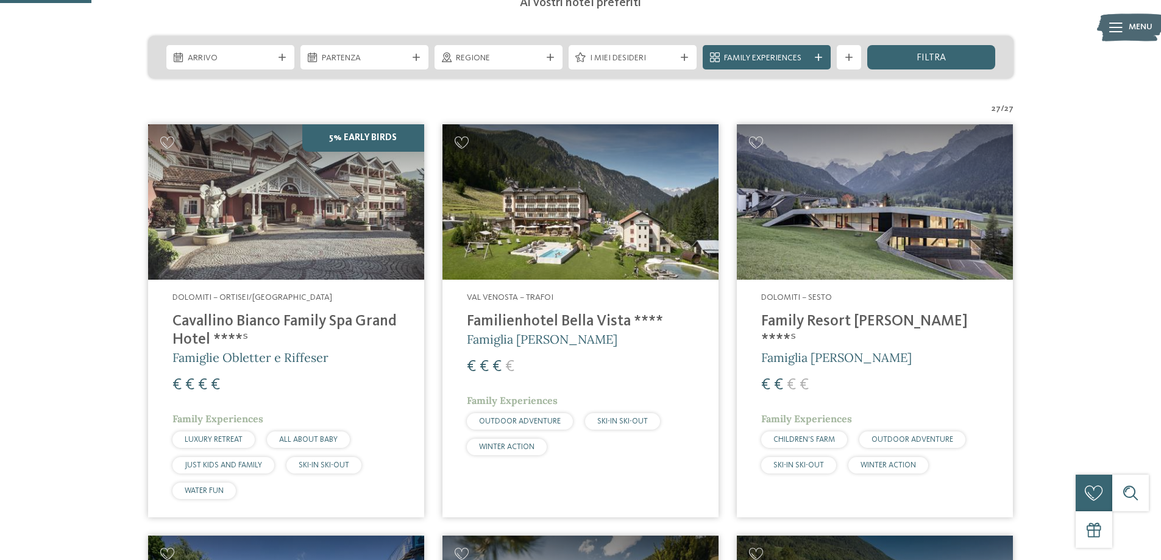
scroll to position [325, 0]
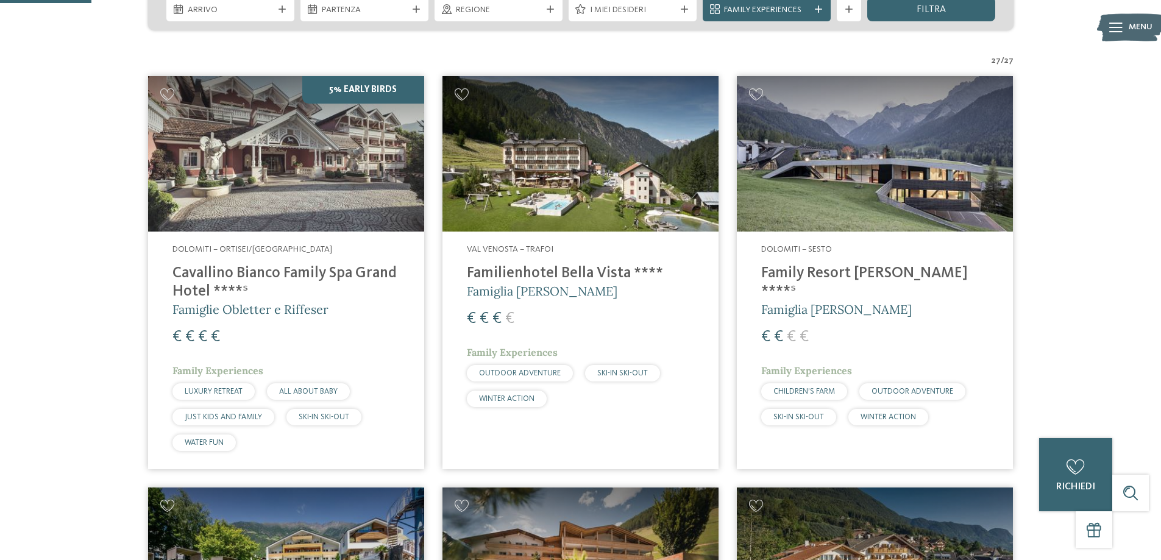
click at [553, 193] on img at bounding box center [580, 153] width 276 height 155
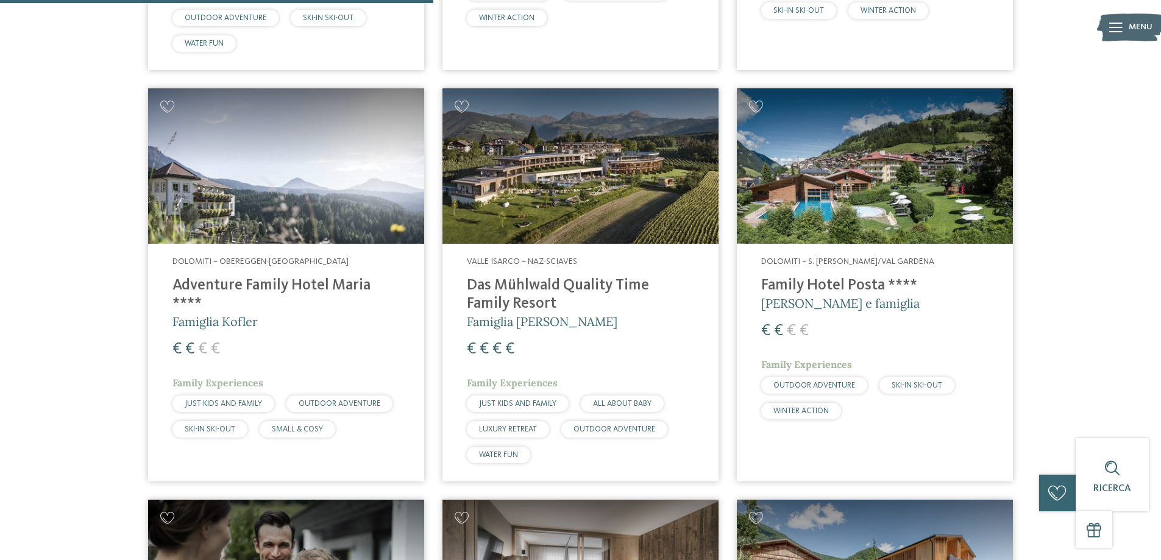
scroll to position [1544, 0]
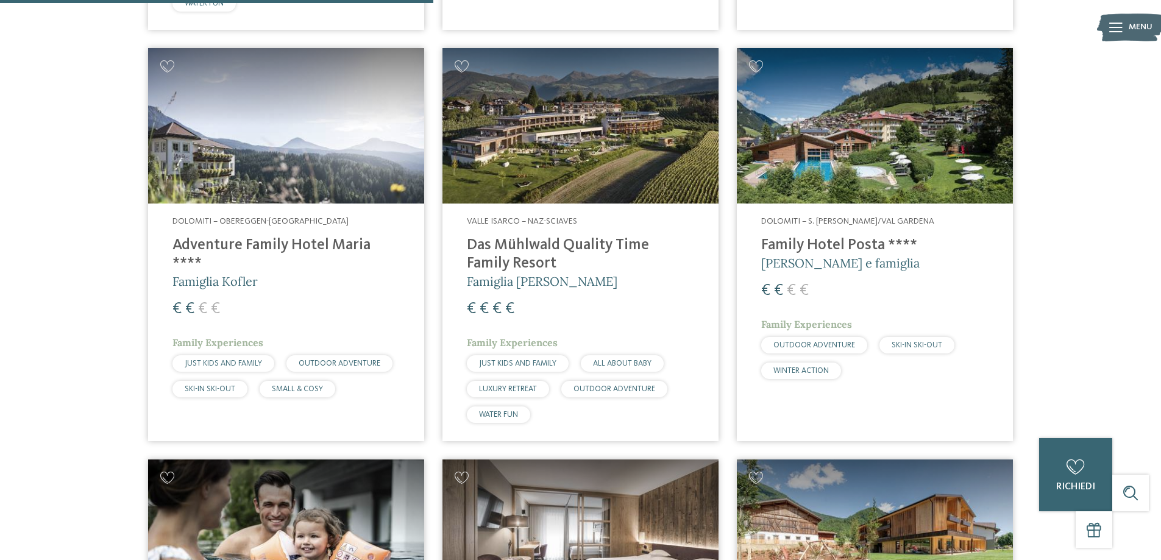
click at [874, 146] on img at bounding box center [875, 125] width 276 height 155
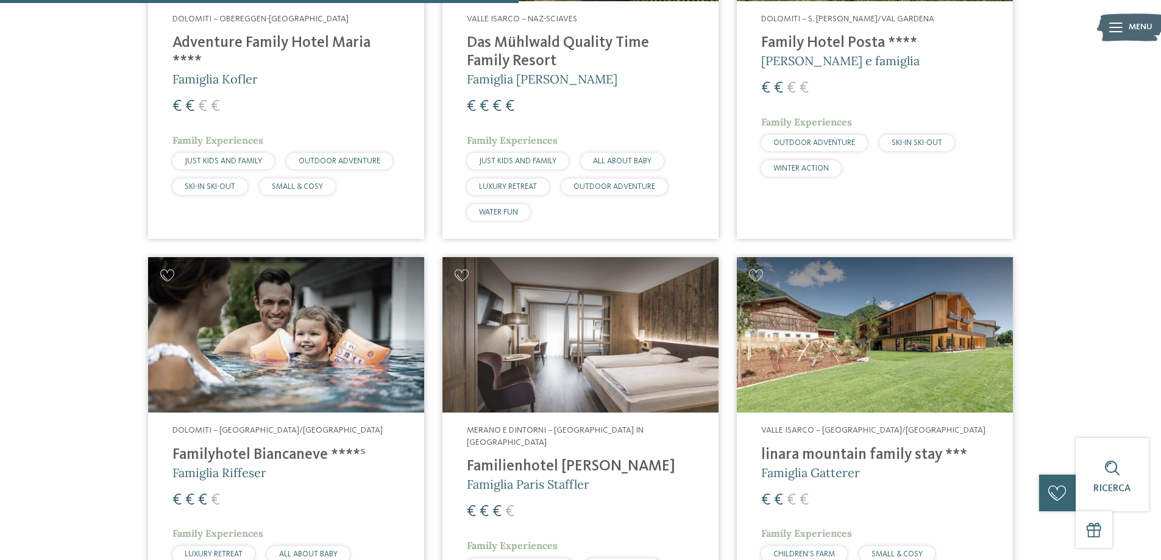
scroll to position [1848, 0]
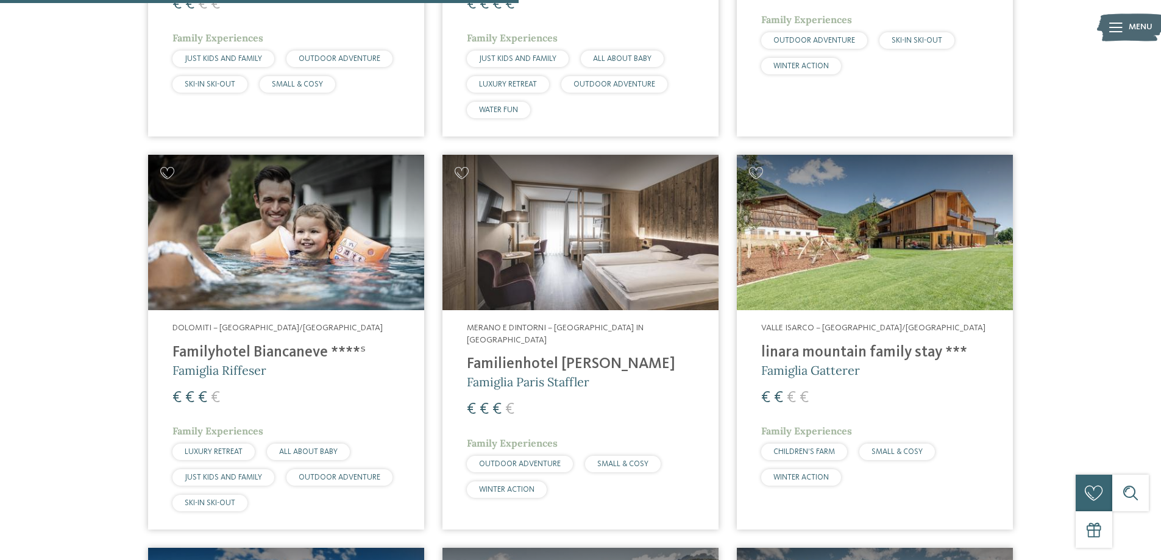
click at [565, 239] on img at bounding box center [580, 232] width 276 height 155
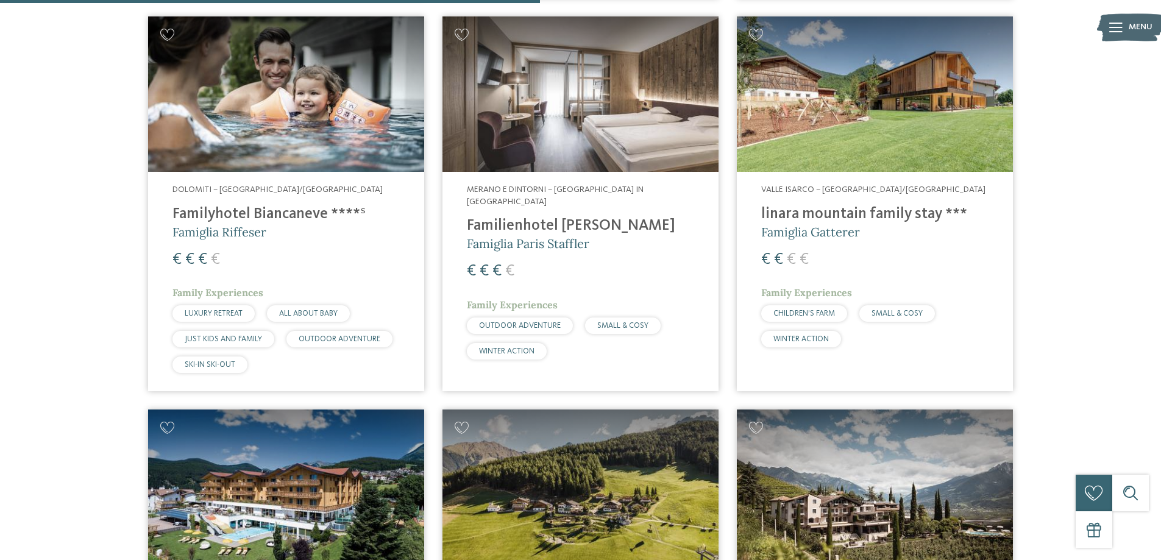
scroll to position [2031, 0]
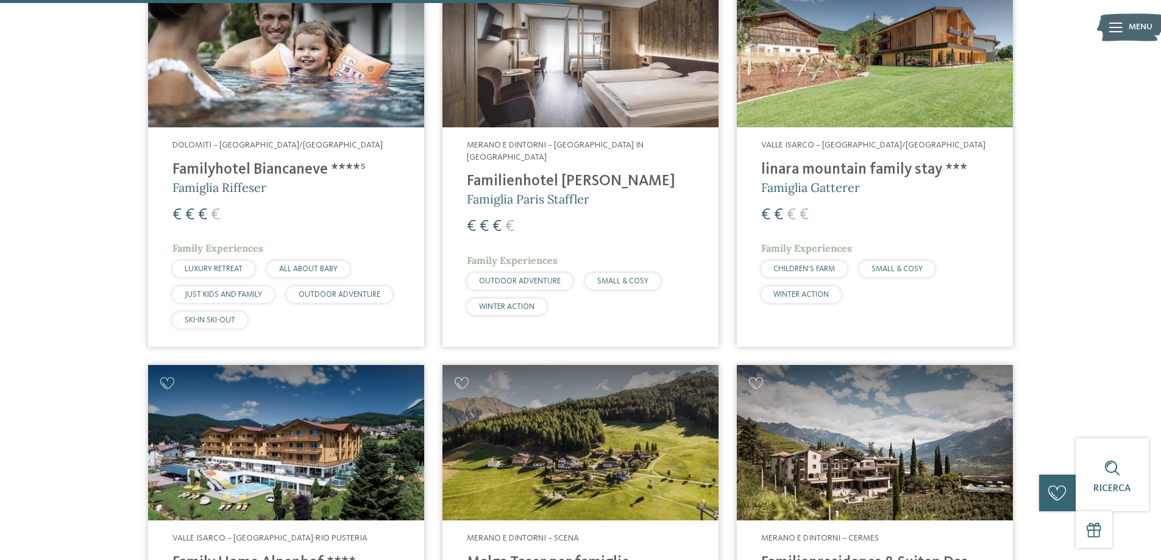
click at [904, 66] on img at bounding box center [875, 49] width 276 height 155
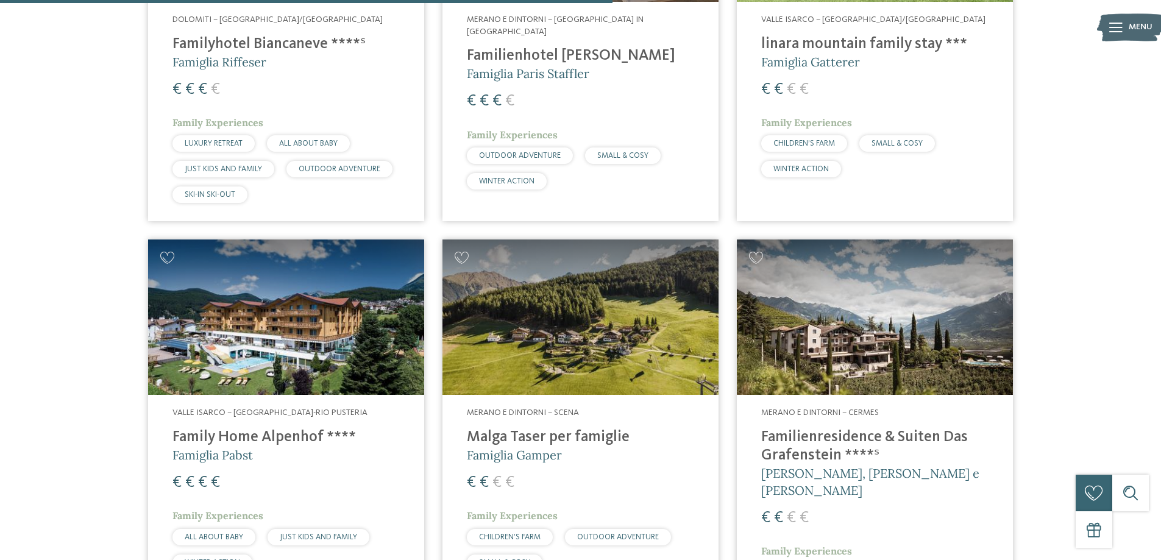
scroll to position [2214, 0]
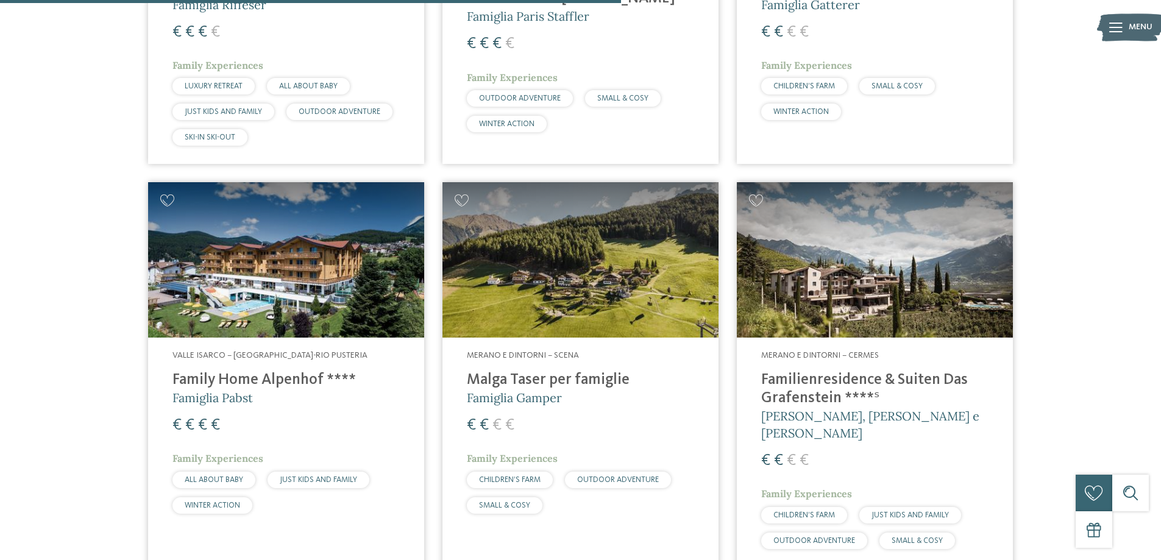
click at [336, 257] on img at bounding box center [286, 259] width 276 height 155
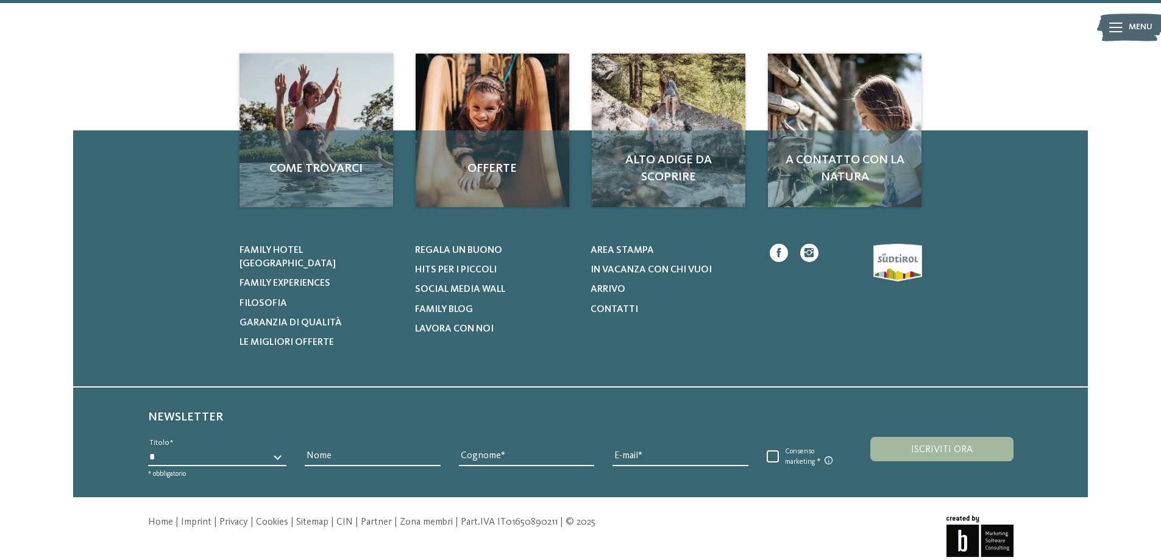
scroll to position [4138, 0]
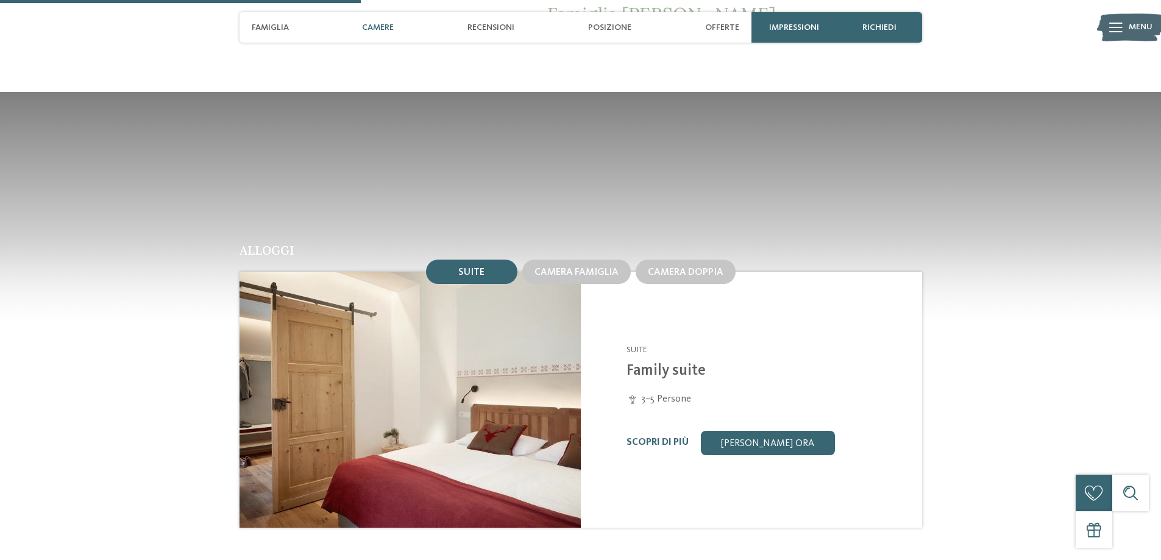
scroll to position [1097, 0]
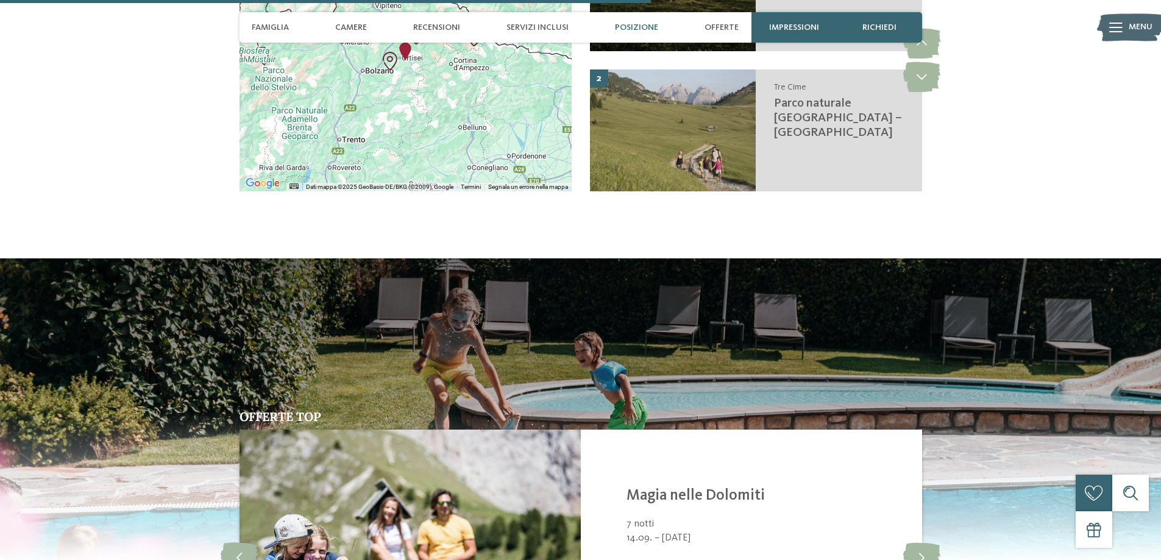
scroll to position [2498, 0]
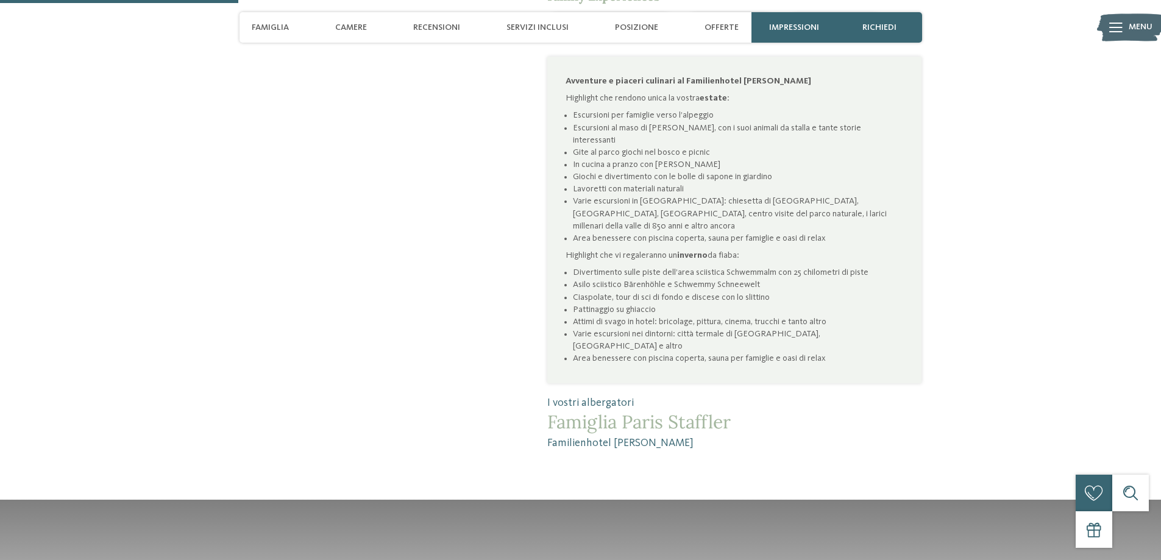
scroll to position [792, 0]
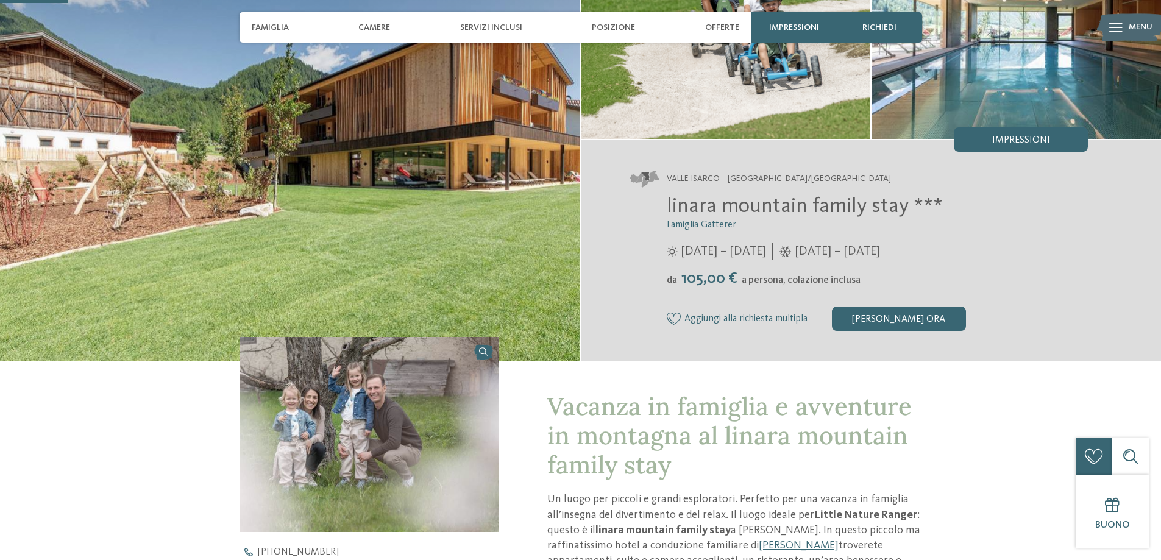
scroll to position [122, 0]
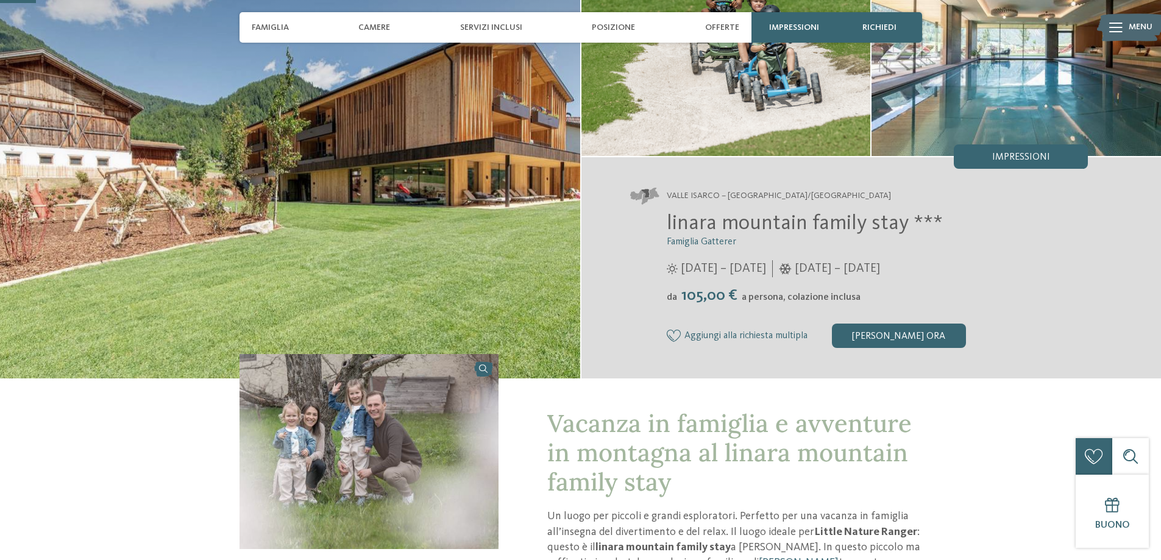
click at [380, 166] on img at bounding box center [290, 158] width 580 height 439
click at [283, 181] on img at bounding box center [290, 158] width 580 height 439
click at [459, 170] on img at bounding box center [290, 158] width 580 height 439
click at [458, 170] on img at bounding box center [290, 158] width 580 height 439
click at [635, 108] on img at bounding box center [725, 47] width 289 height 217
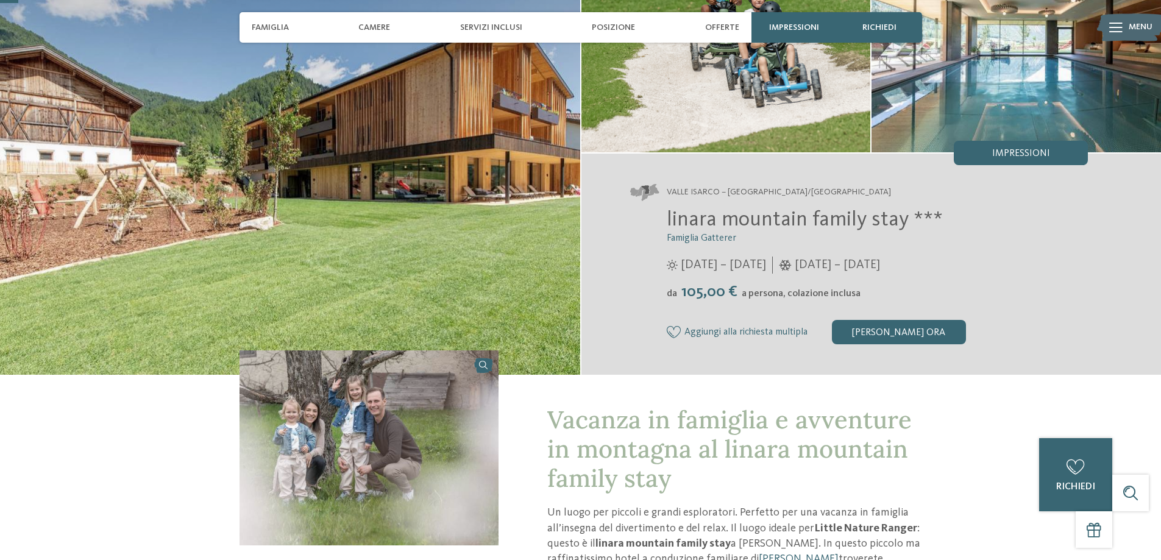
scroll to position [61, 0]
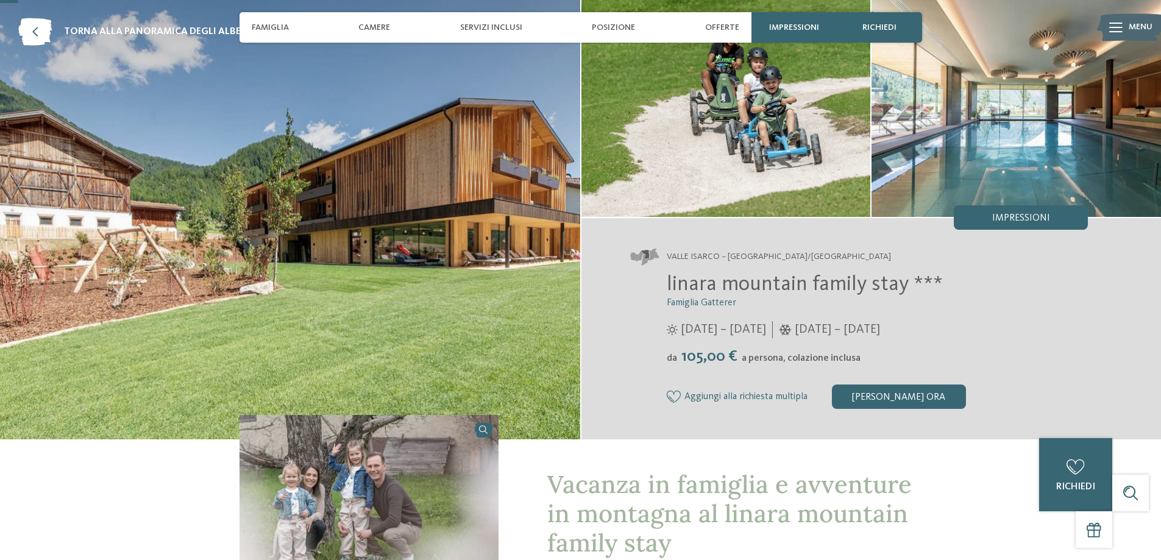
click at [1090, 171] on img at bounding box center [1015, 108] width 289 height 217
click at [1075, 160] on img at bounding box center [1015, 108] width 289 height 217
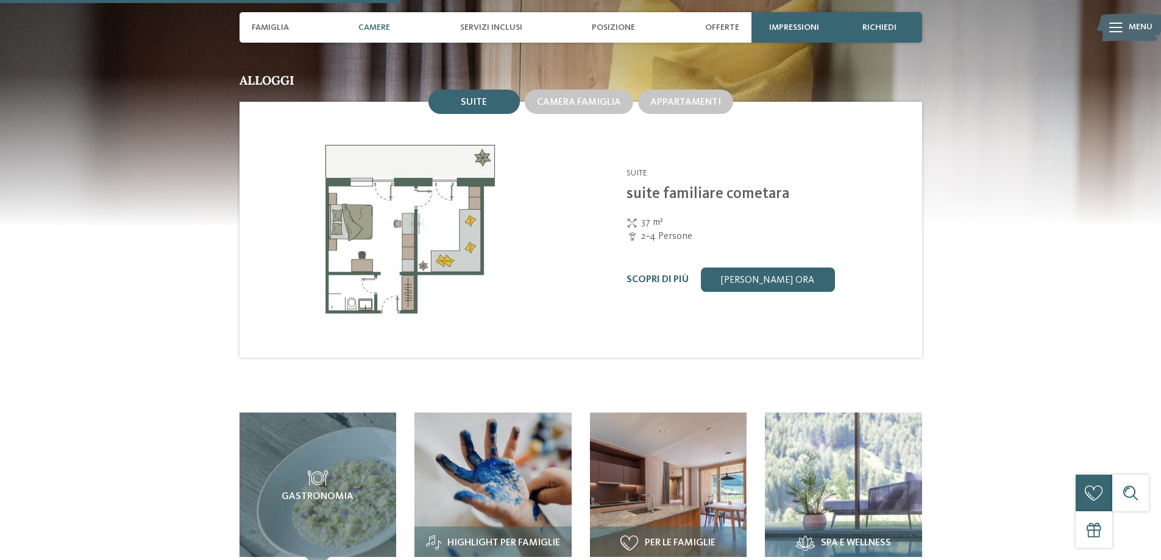
scroll to position [1401, 0]
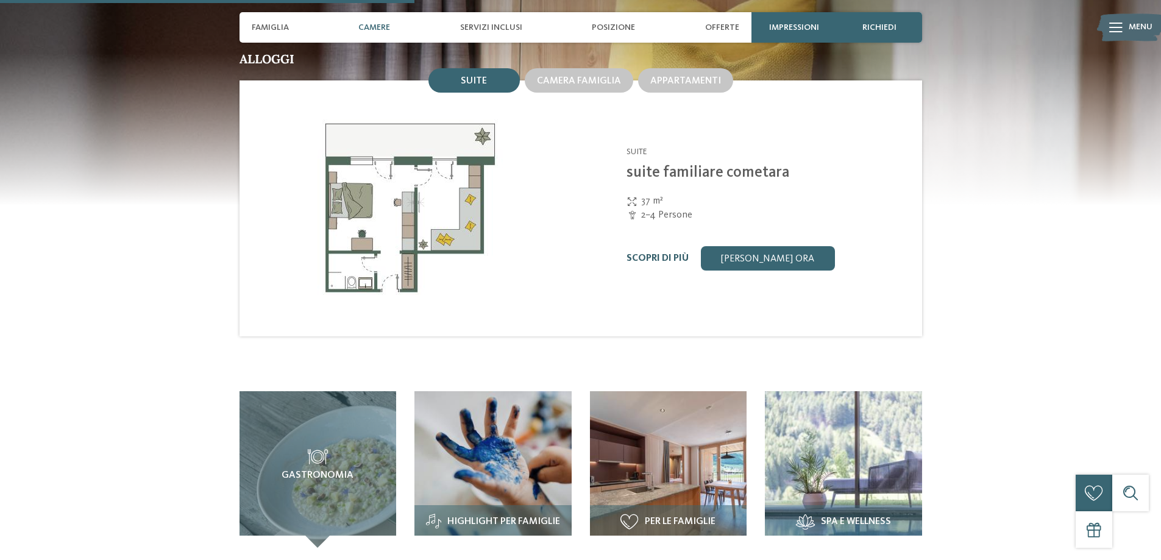
click at [655, 253] on link "Scopri di più" at bounding box center [657, 258] width 62 height 10
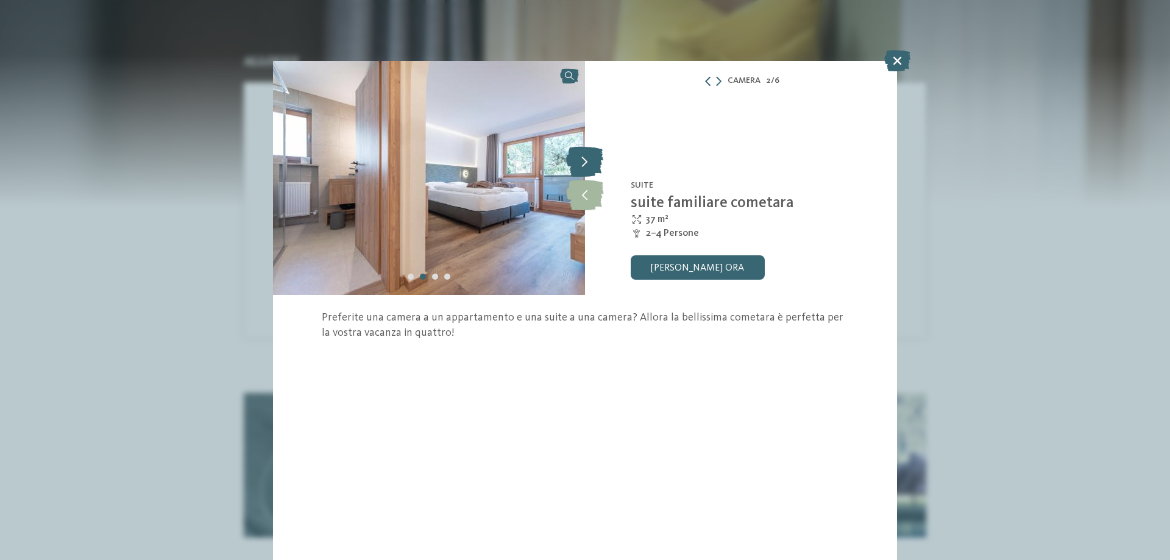
click at [582, 166] on icon at bounding box center [584, 161] width 37 height 30
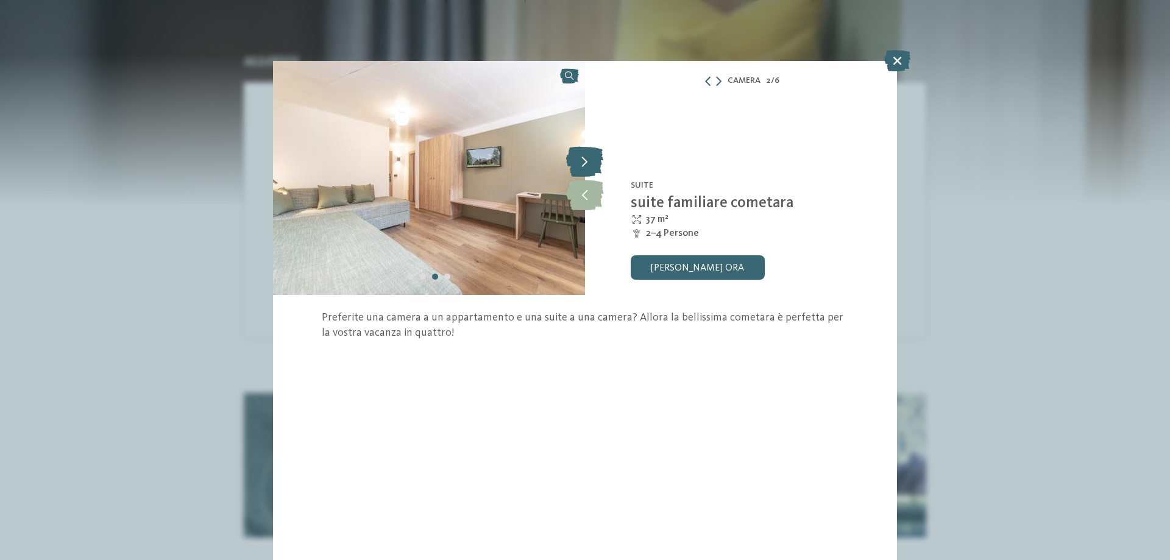
click at [582, 166] on icon at bounding box center [584, 161] width 37 height 30
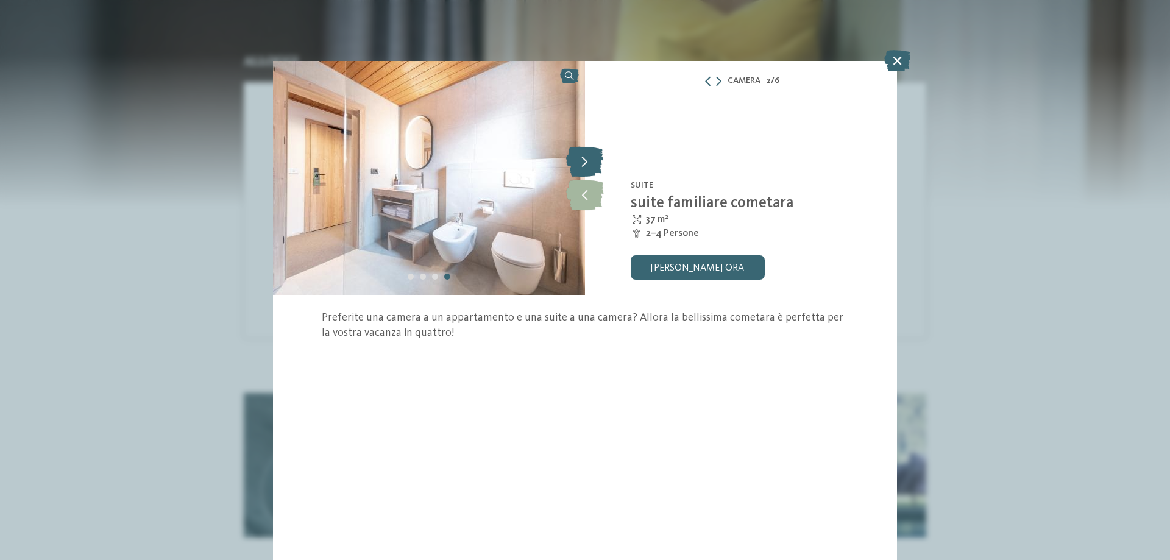
click at [582, 166] on icon at bounding box center [584, 161] width 37 height 30
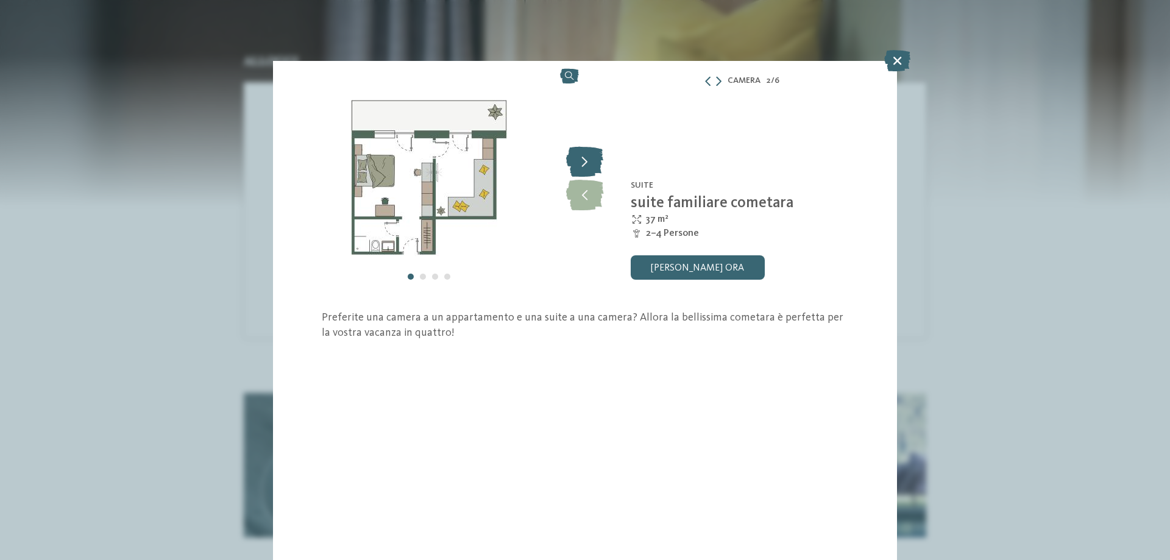
click at [582, 166] on icon at bounding box center [584, 161] width 37 height 30
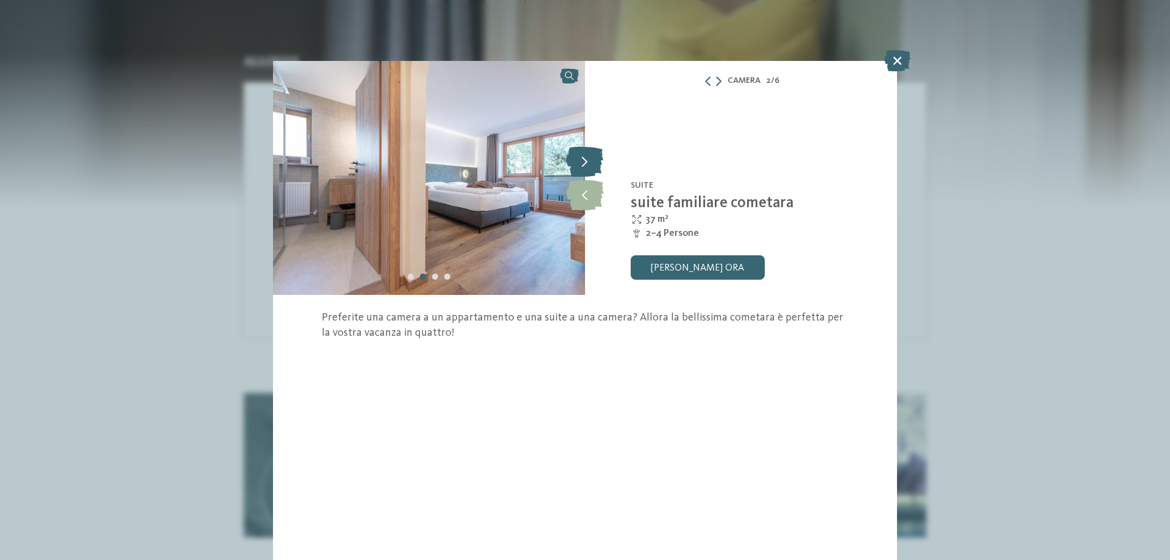
click at [582, 166] on icon at bounding box center [584, 161] width 37 height 30
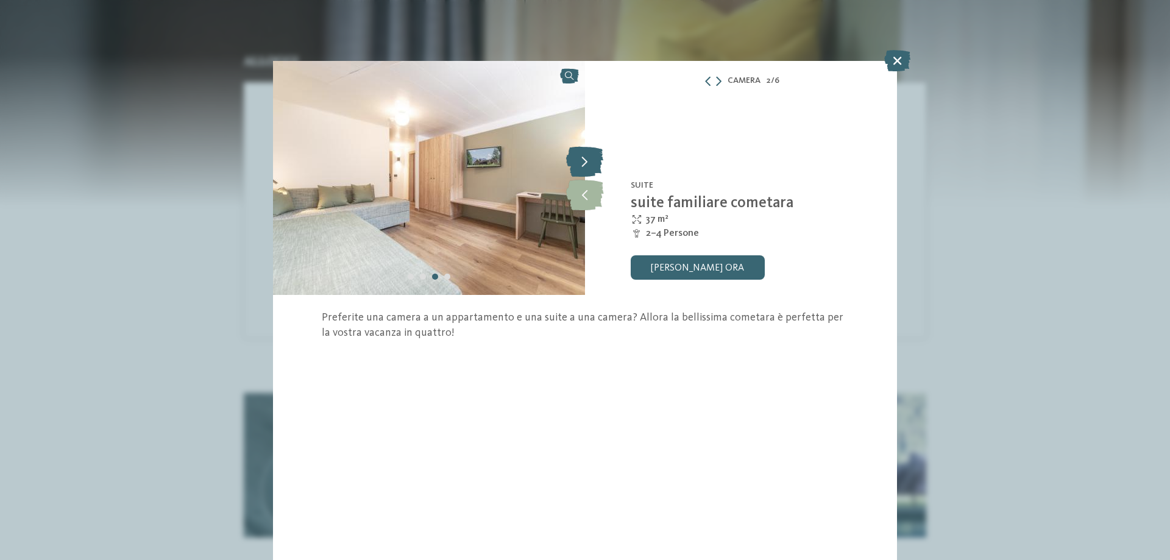
click at [582, 166] on icon at bounding box center [584, 161] width 37 height 30
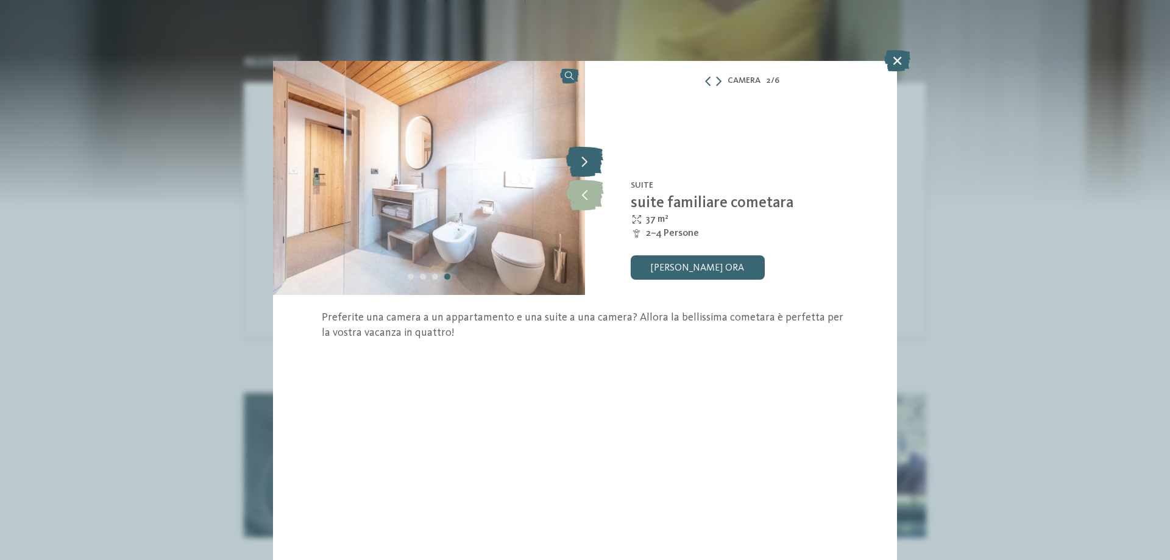
click at [582, 166] on icon at bounding box center [584, 161] width 37 height 30
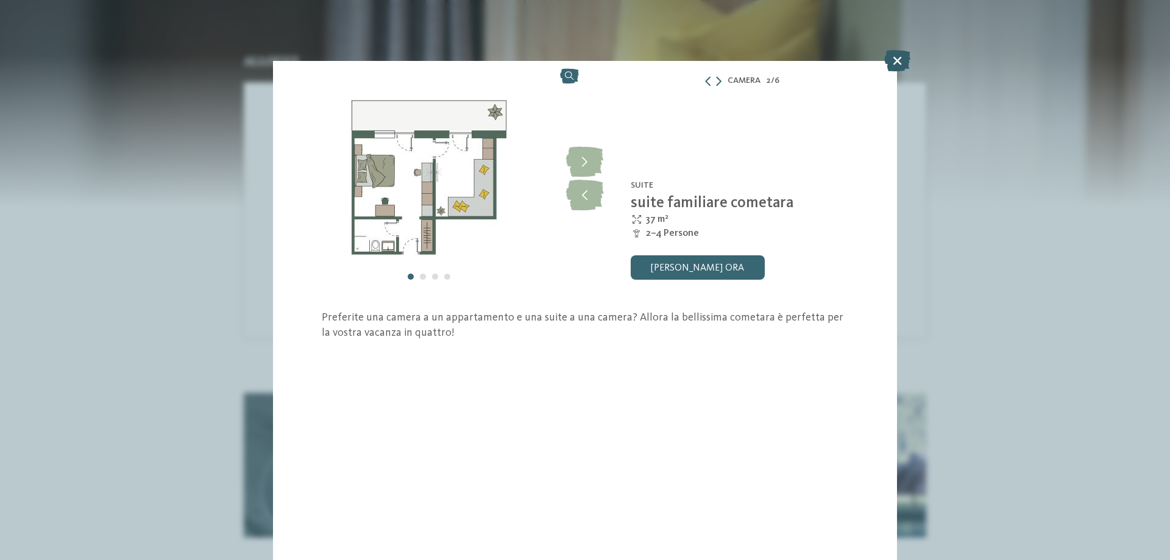
click at [902, 58] on icon at bounding box center [897, 60] width 26 height 21
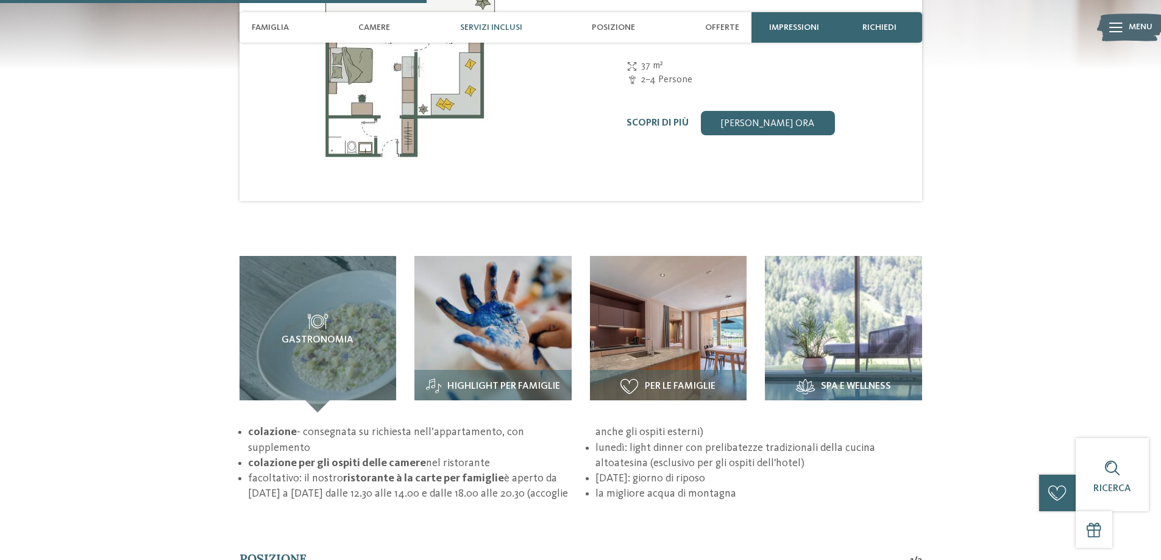
scroll to position [1584, 0]
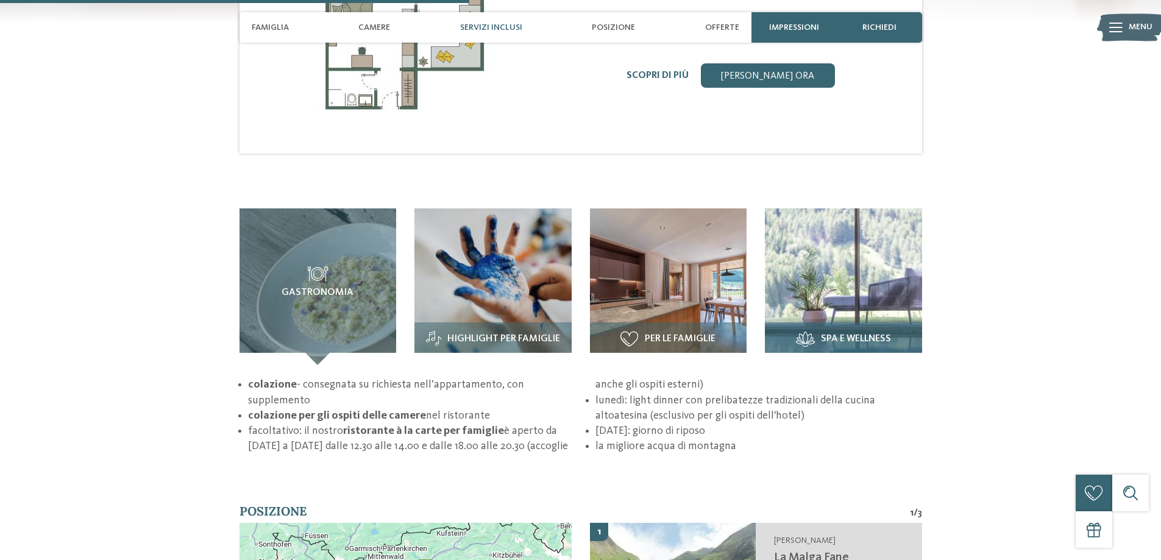
click at [845, 239] on img at bounding box center [843, 286] width 157 height 157
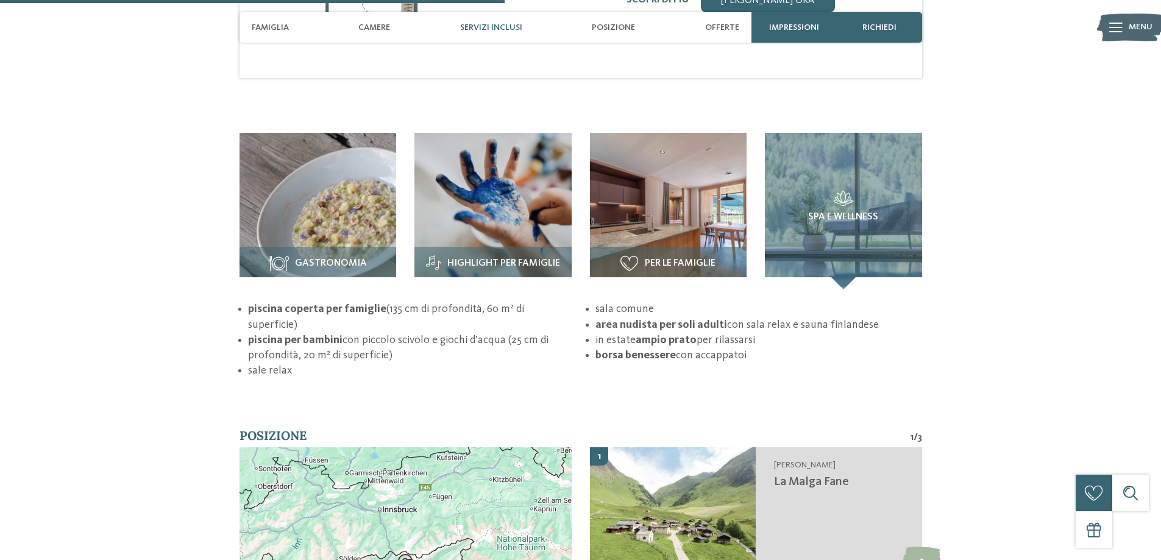
scroll to position [1706, 0]
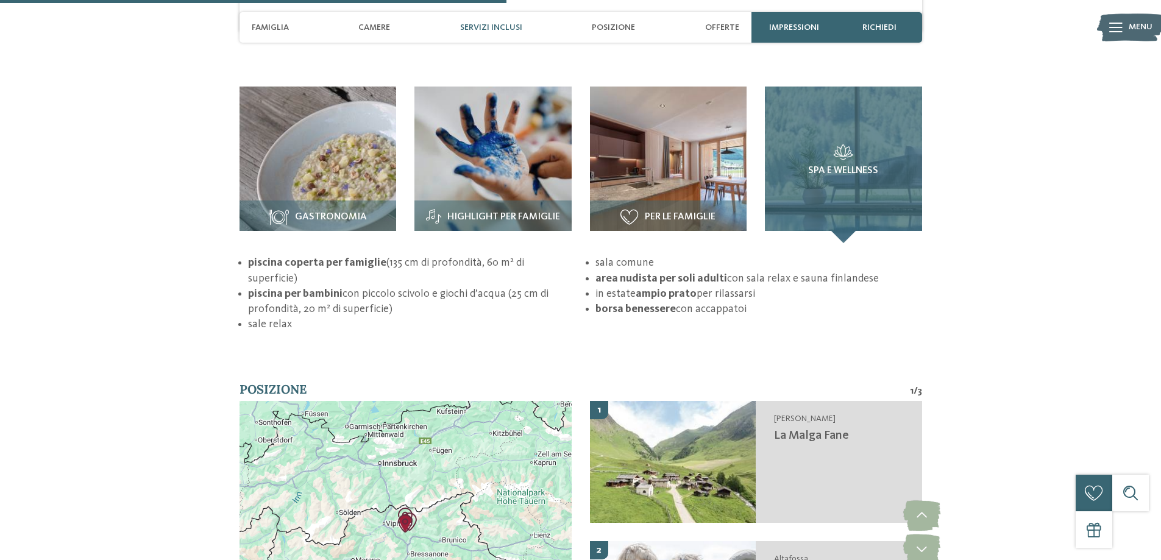
click at [868, 162] on div "Spa e wellness" at bounding box center [843, 165] width 157 height 157
click at [851, 144] on h3 "Spa e wellness" at bounding box center [843, 160] width 108 height 32
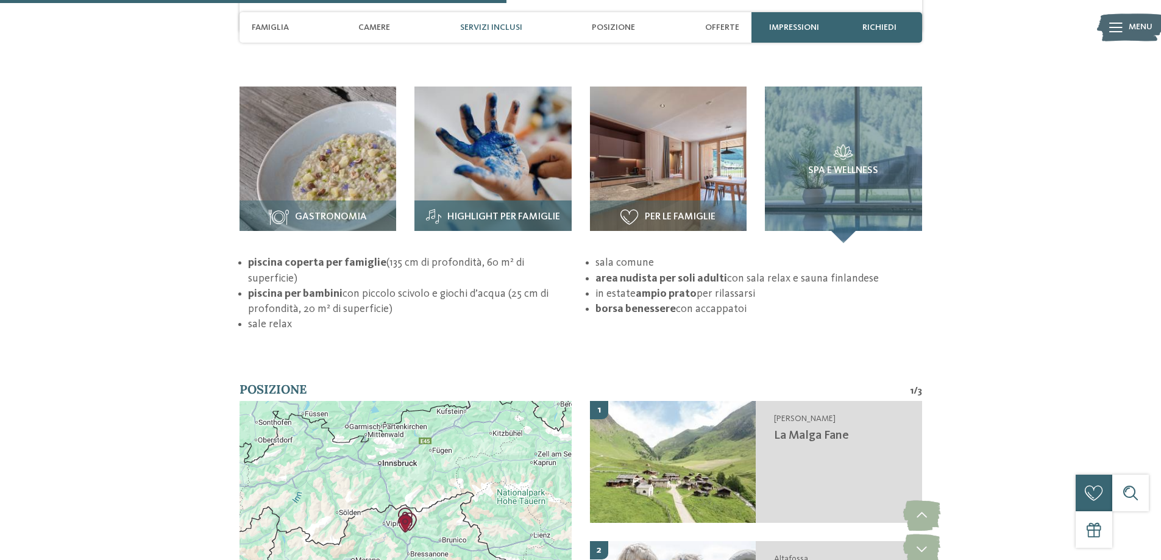
click at [498, 113] on img at bounding box center [492, 165] width 157 height 157
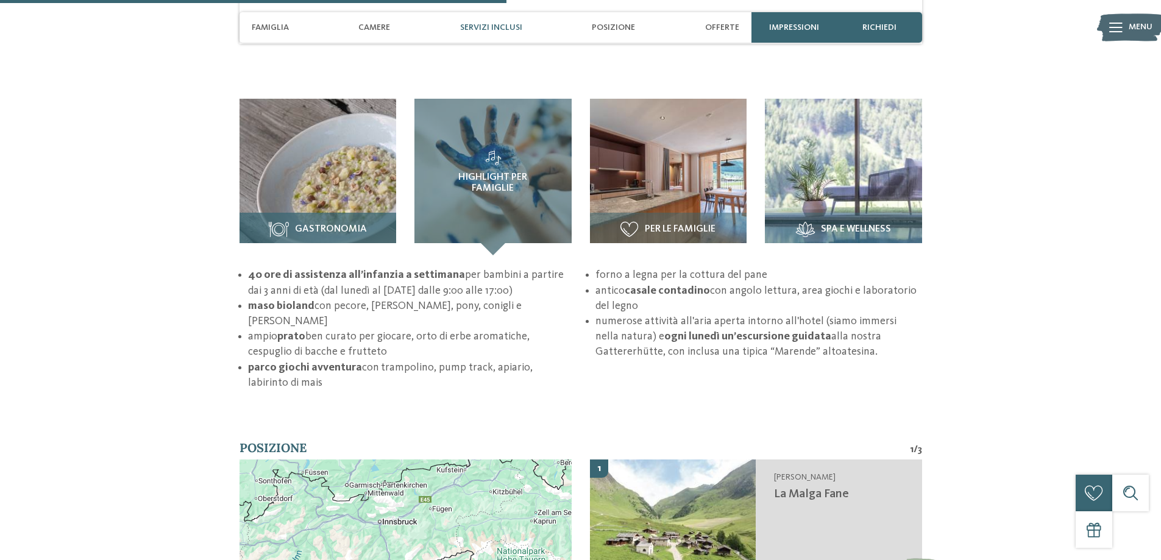
scroll to position [1584, 0]
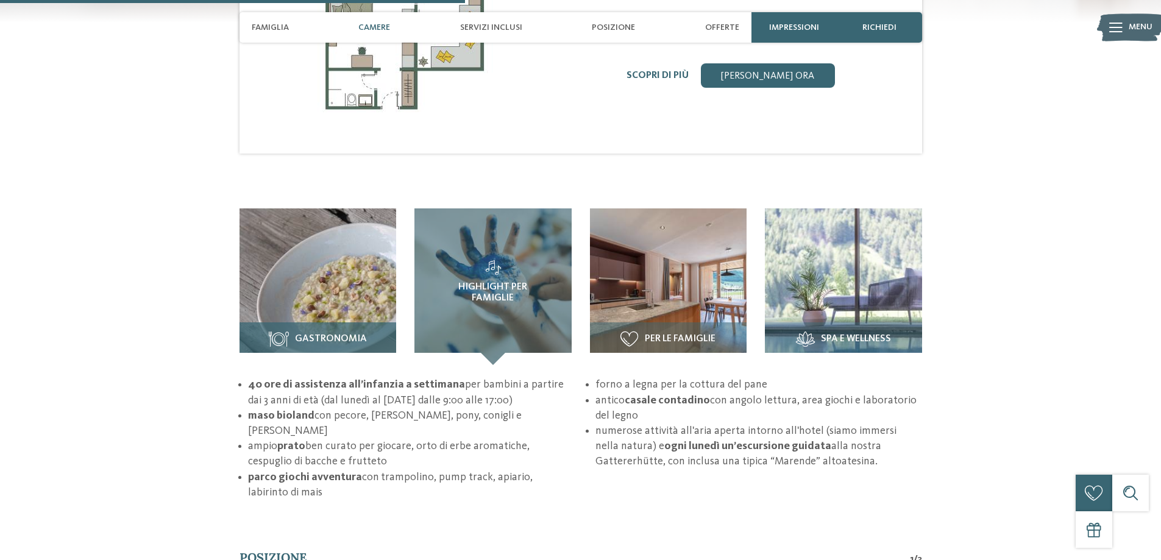
click at [360, 225] on img at bounding box center [317, 286] width 157 height 157
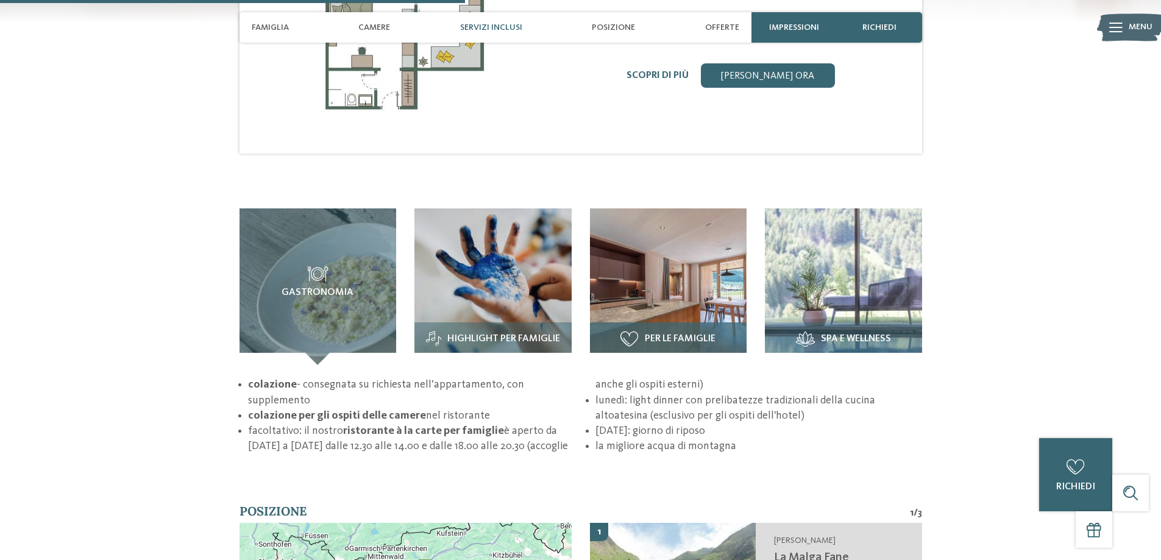
click at [653, 216] on img at bounding box center [668, 286] width 157 height 157
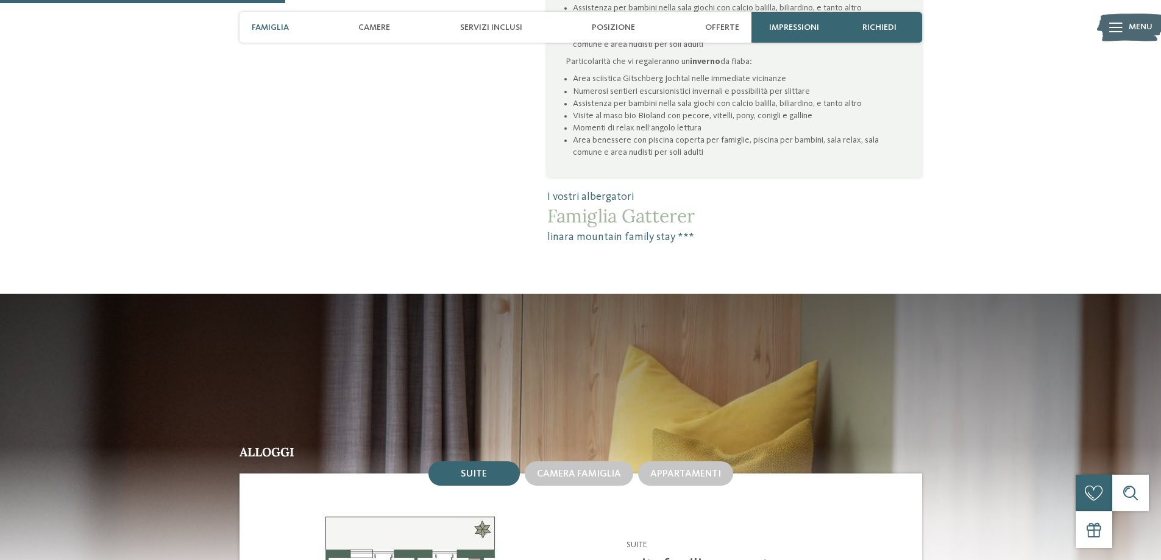
scroll to position [975, 0]
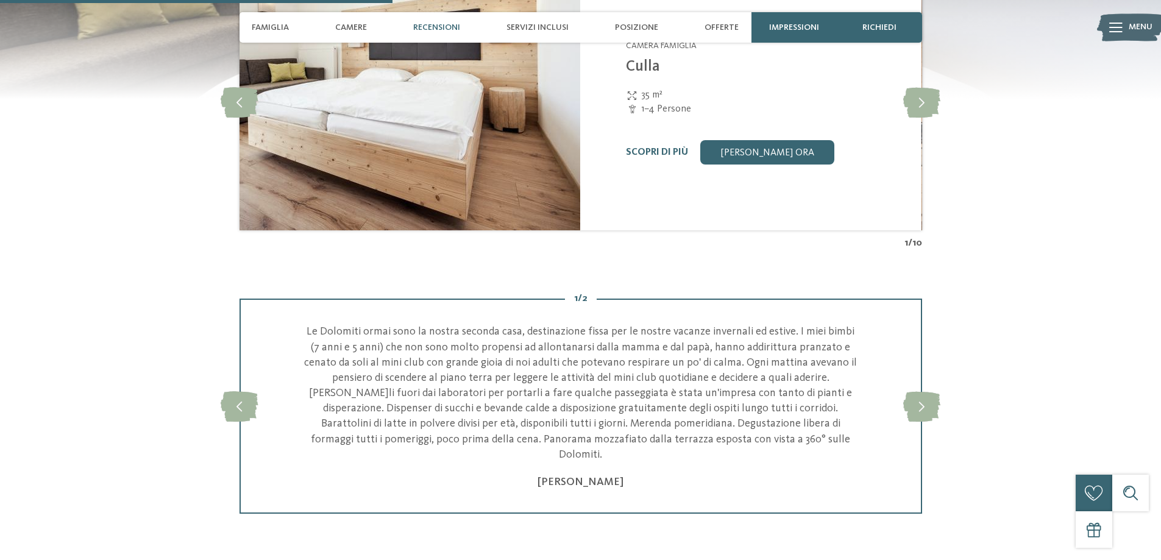
scroll to position [1158, 0]
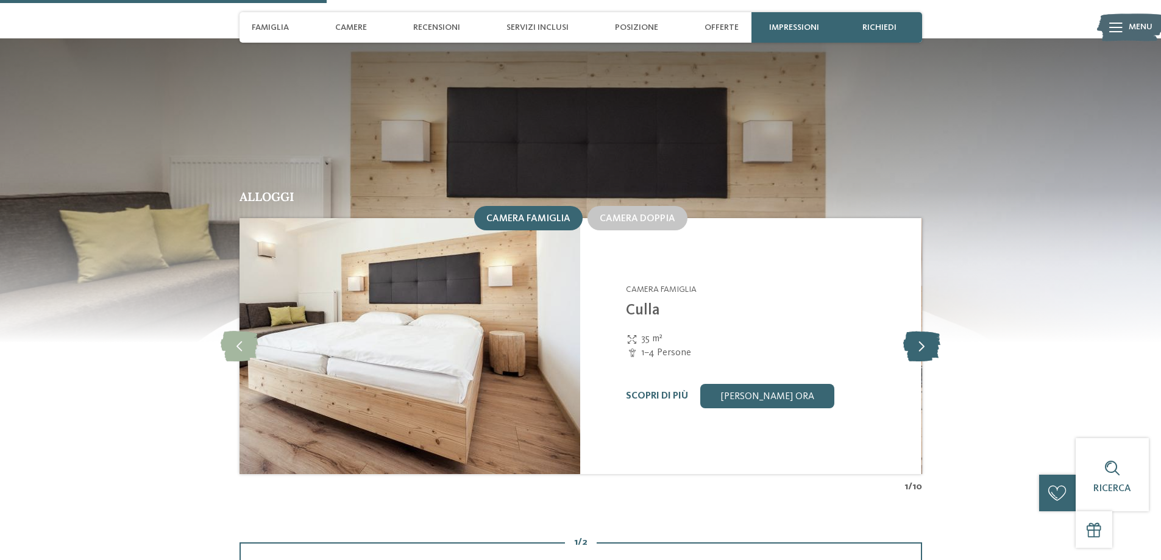
click at [908, 331] on icon at bounding box center [921, 346] width 37 height 30
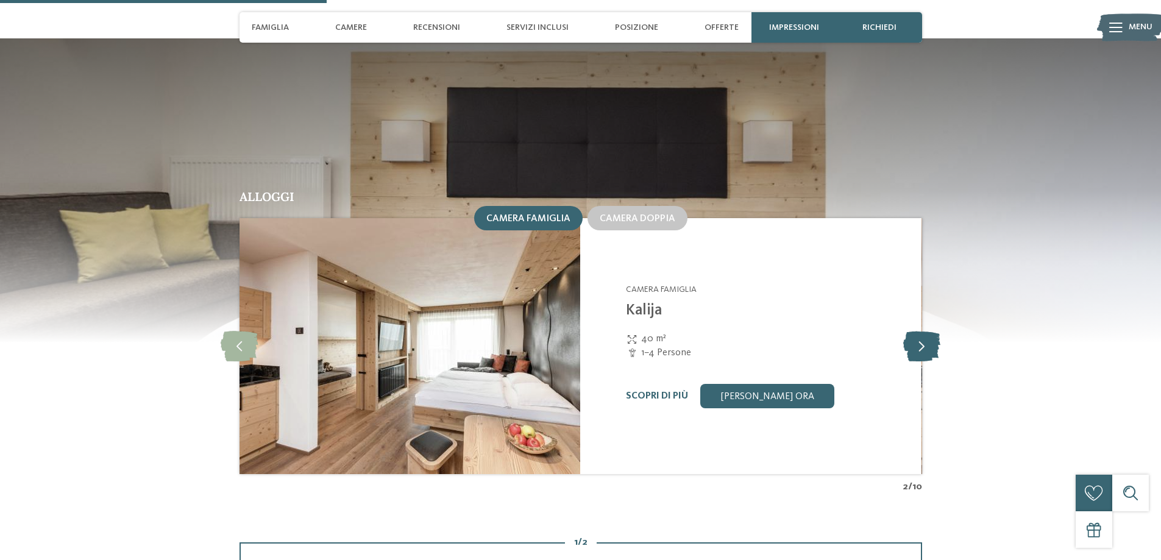
click at [908, 331] on icon at bounding box center [921, 346] width 37 height 30
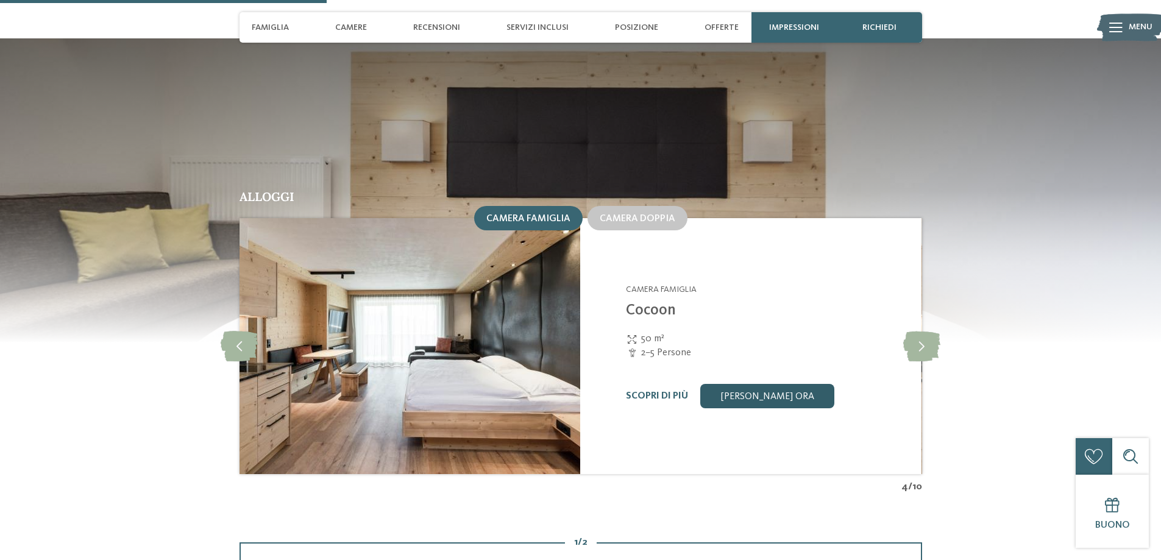
click at [753, 384] on link "[PERSON_NAME] ora" at bounding box center [767, 396] width 134 height 24
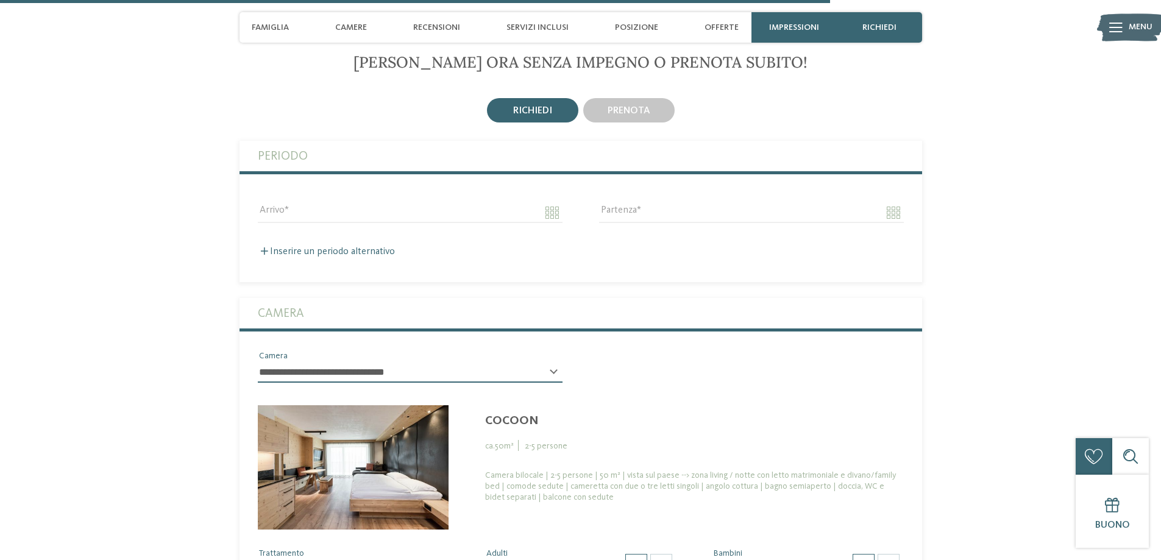
scroll to position [3059, 0]
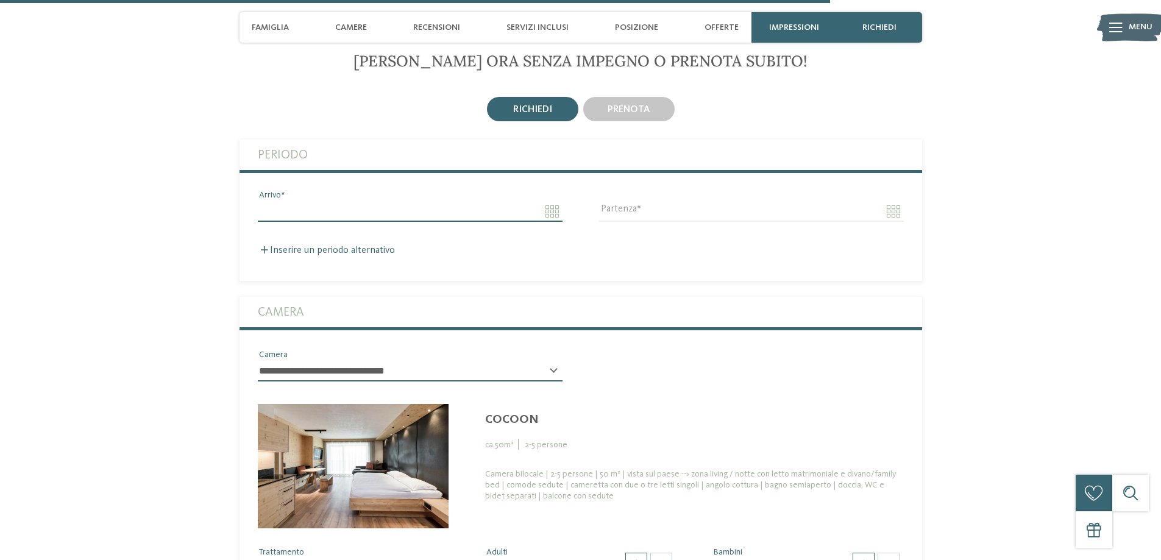
click at [551, 201] on input "Arrivo" at bounding box center [410, 211] width 305 height 21
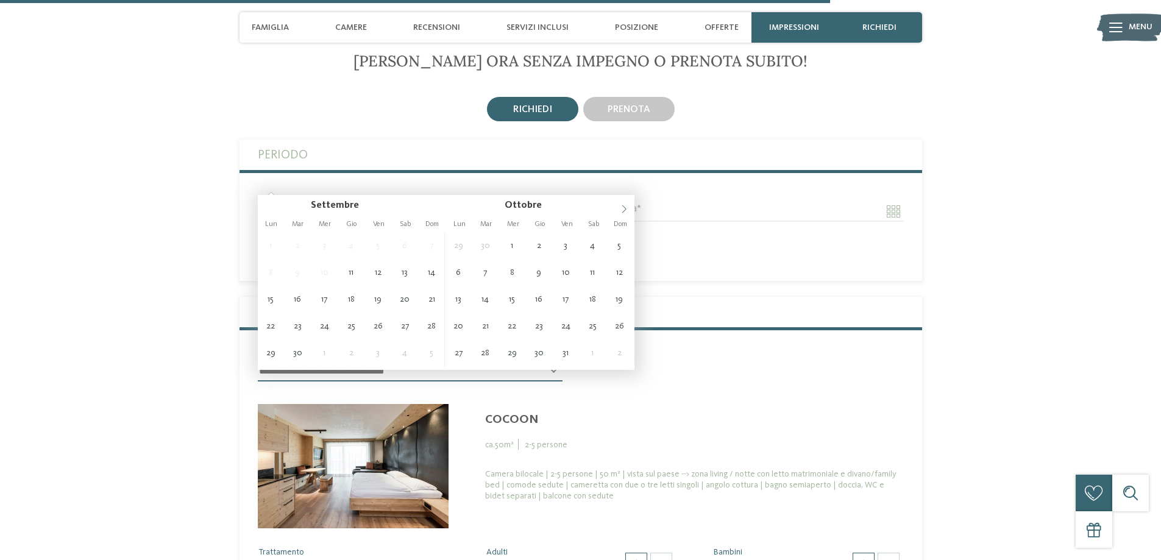
click at [622, 211] on icon at bounding box center [624, 209] width 9 height 9
type input "****"
click at [622, 211] on icon at bounding box center [624, 209] width 9 height 9
type input "****"
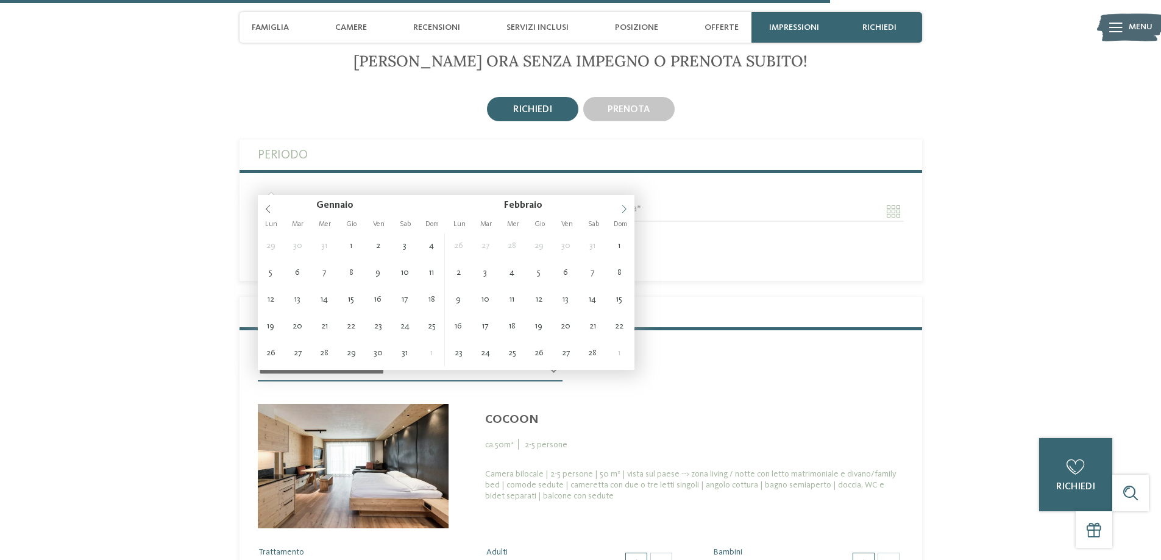
click at [622, 211] on icon at bounding box center [624, 209] width 9 height 9
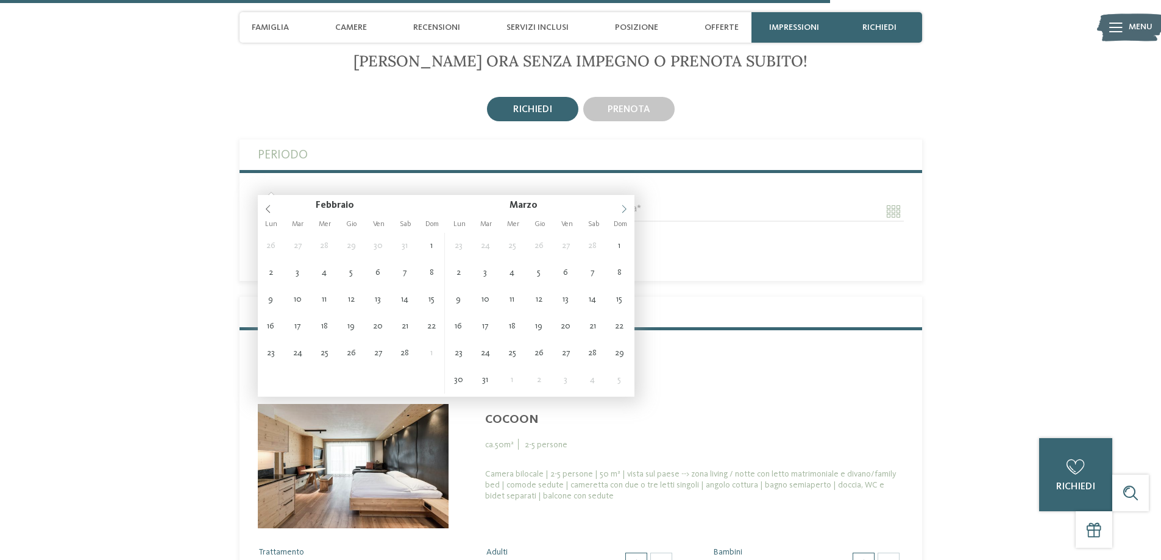
click at [622, 211] on icon at bounding box center [624, 209] width 9 height 9
